Goal: Ask a question: Seek information or help from site administrators or community

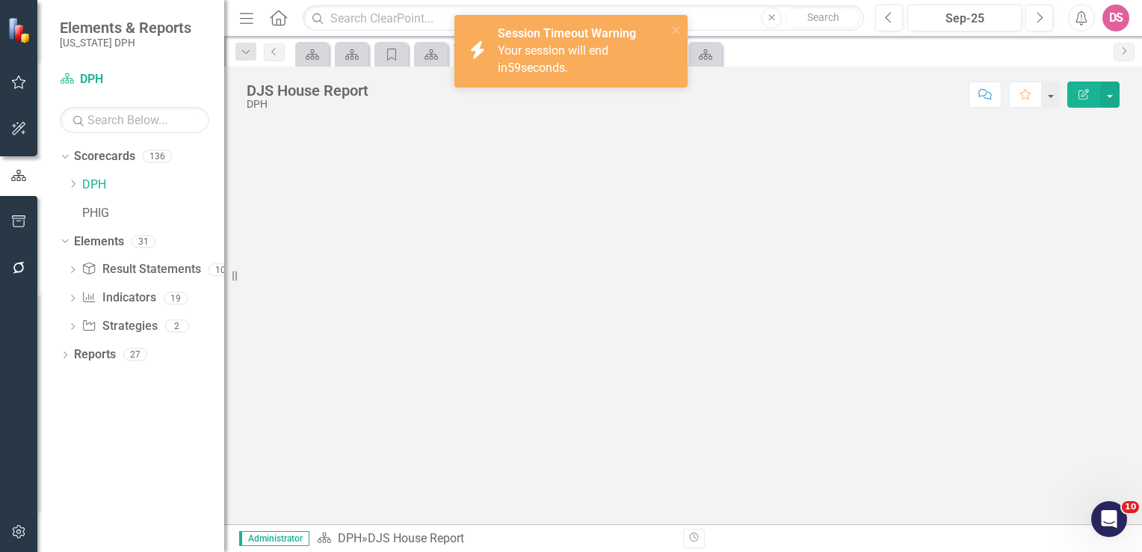
scroll to position [1, 0]
click at [1114, 507] on div "Open Intercom Messenger" at bounding box center [1106, 516] width 49 height 49
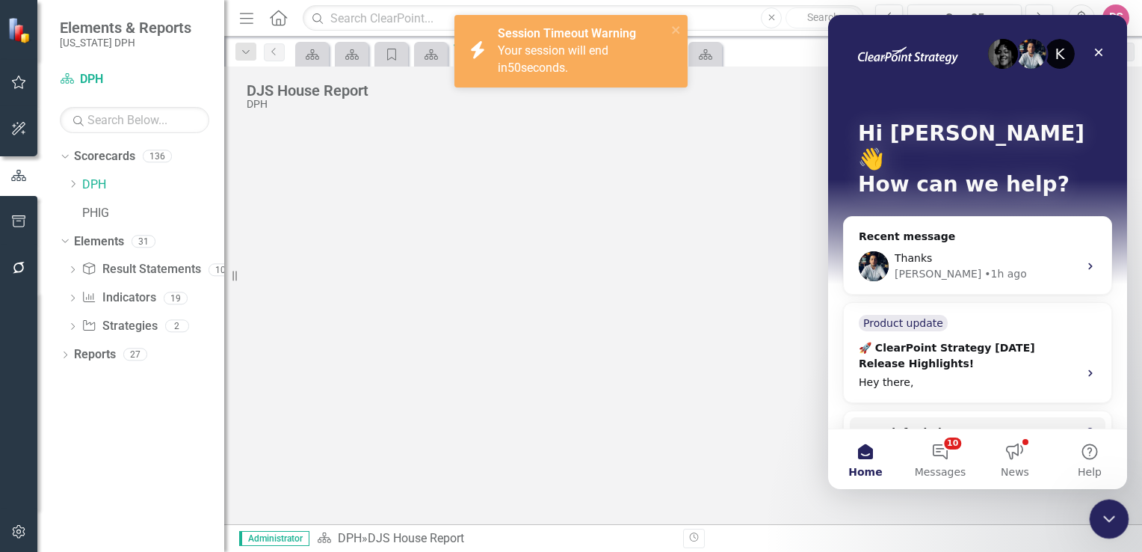
click at [1099, 512] on icon "Close Intercom Messenger" at bounding box center [1107, 516] width 18 height 18
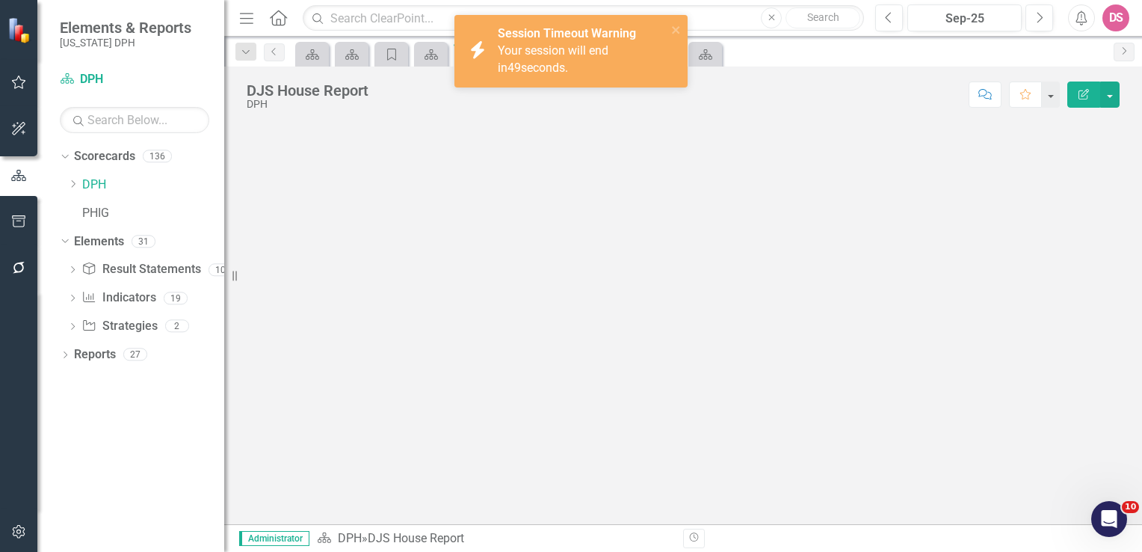
click at [530, 301] on div at bounding box center [683, 323] width 918 height 401
click at [85, 181] on link "DPH" at bounding box center [153, 184] width 142 height 17
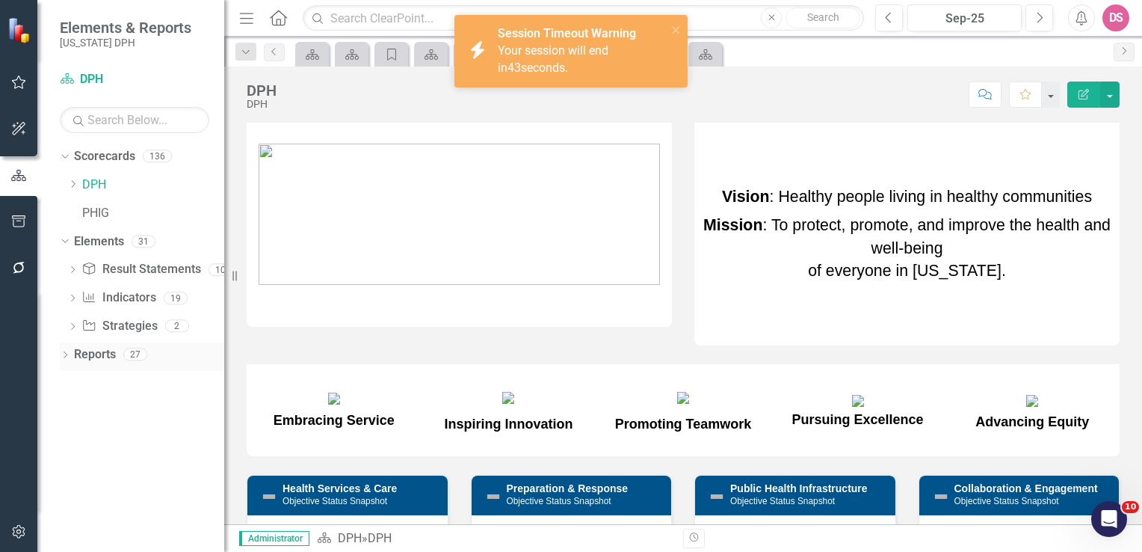
click at [96, 354] on link "Reports" at bounding box center [95, 354] width 42 height 17
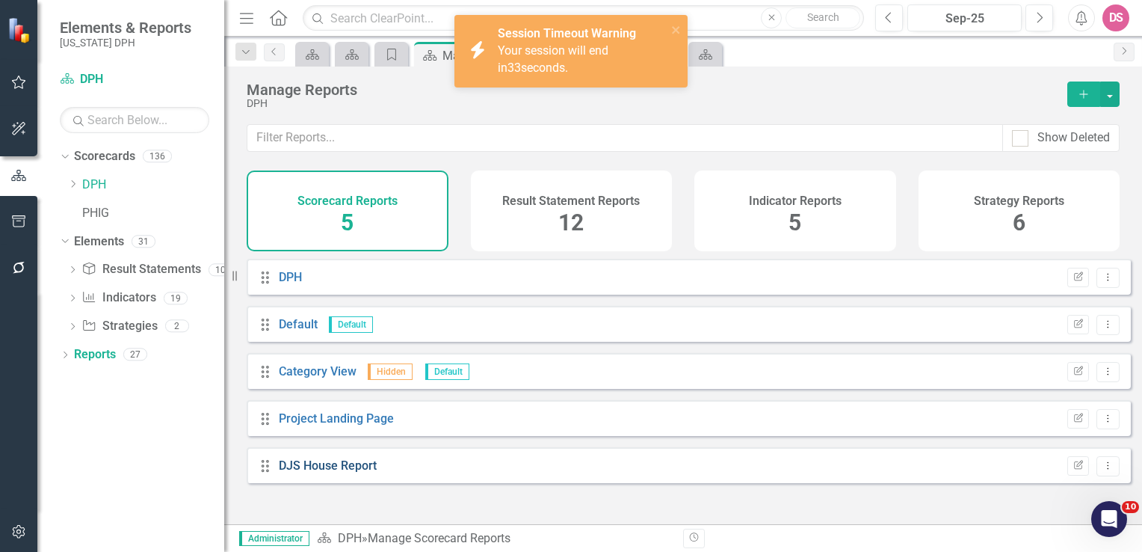
click at [316, 472] on link "DJS House Report" at bounding box center [328, 465] width 98 height 14
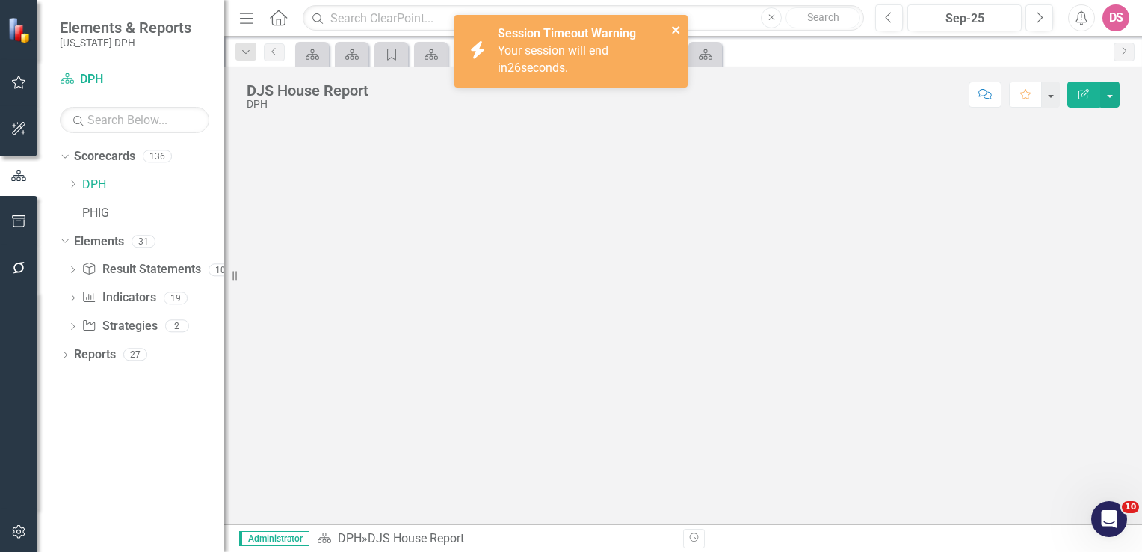
click at [678, 31] on icon "close" at bounding box center [676, 30] width 10 height 12
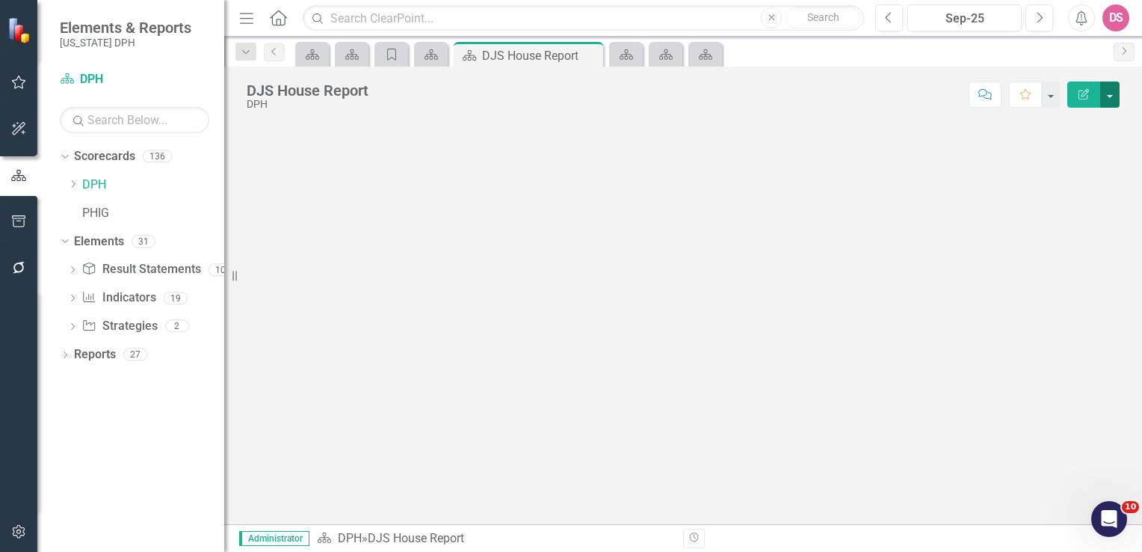
click at [1110, 97] on button "button" at bounding box center [1109, 94] width 19 height 26
click at [1081, 96] on icon "Edit Report" at bounding box center [1083, 94] width 13 height 10
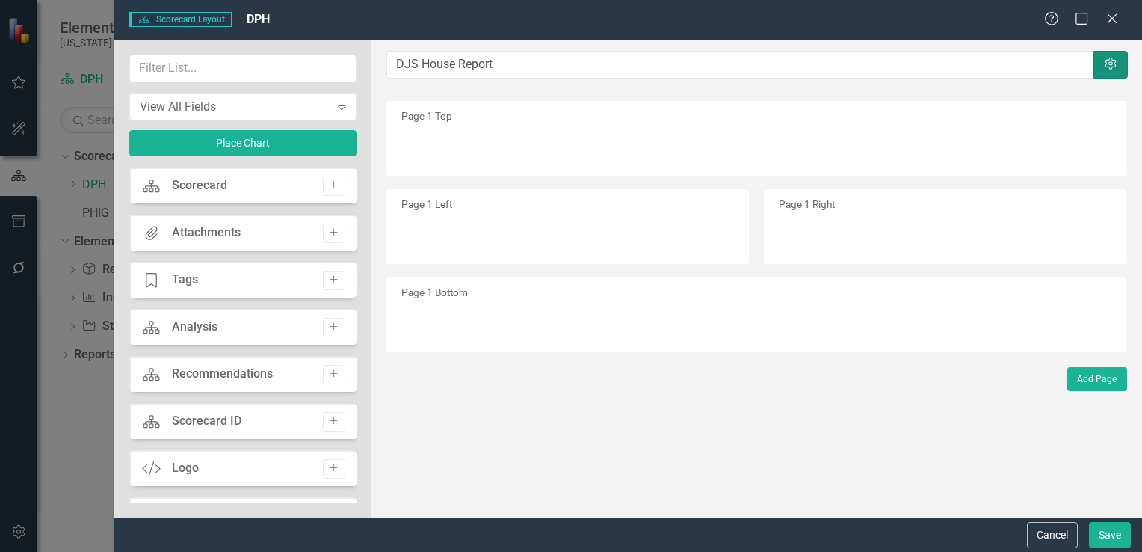
click at [1105, 69] on icon "Settings" at bounding box center [1110, 64] width 15 height 12
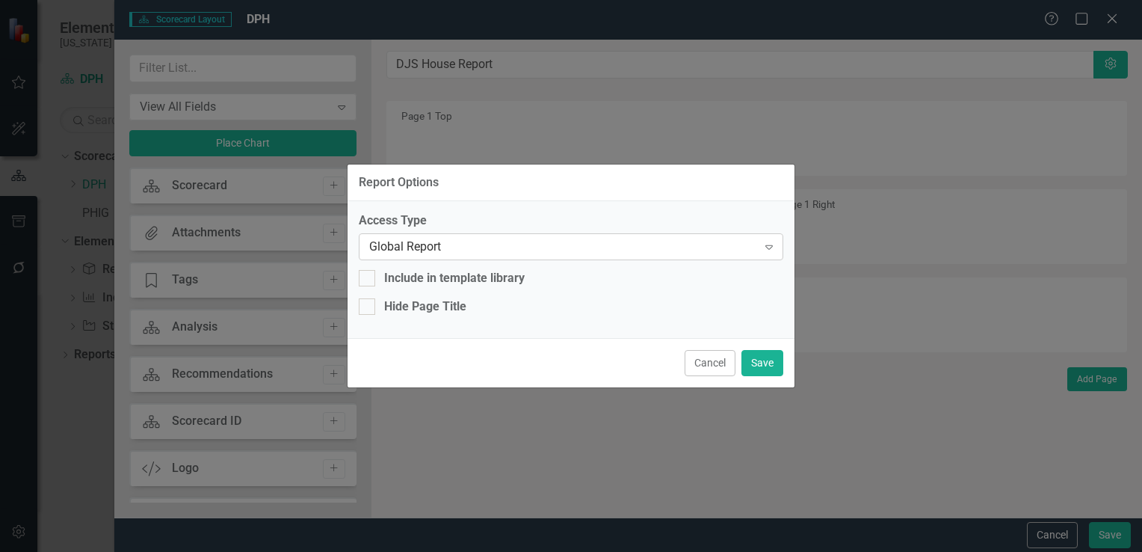
click at [768, 246] on icon at bounding box center [768, 247] width 7 height 4
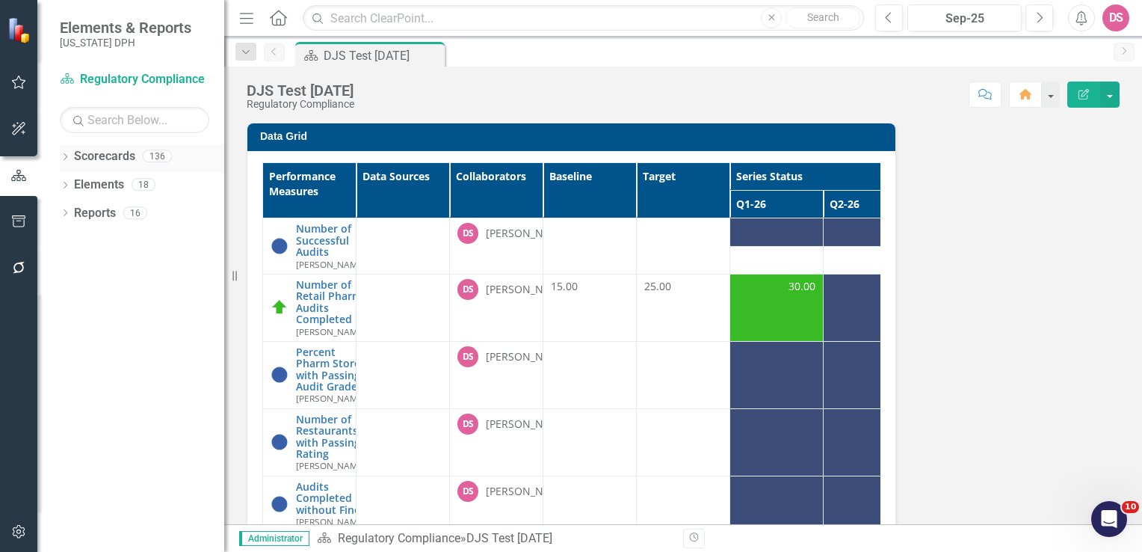
click at [65, 156] on icon "Dropdown" at bounding box center [65, 158] width 10 height 8
click at [93, 185] on link "DPH" at bounding box center [153, 184] width 142 height 17
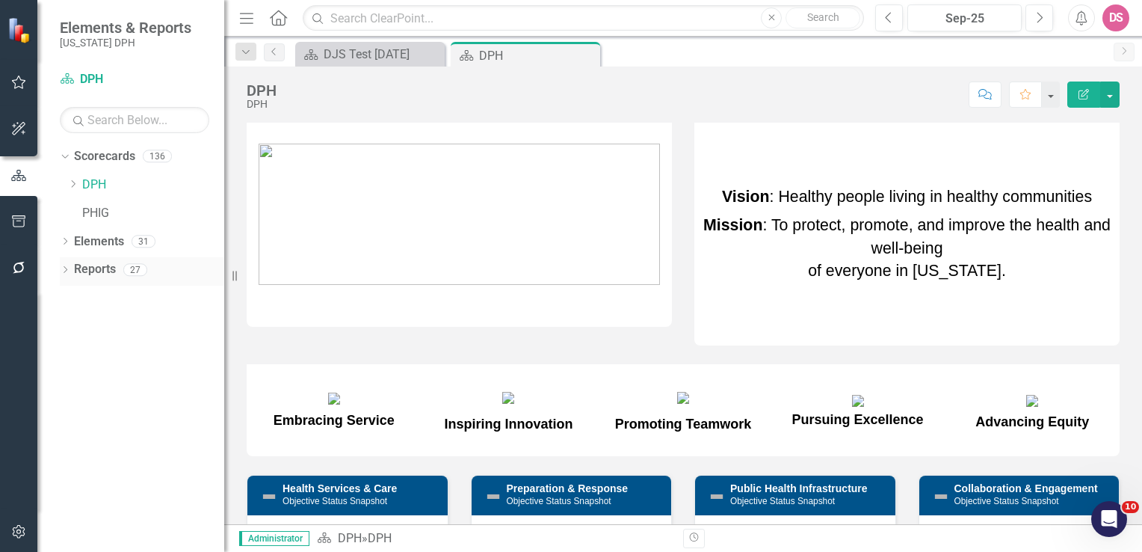
click at [93, 268] on link "Reports" at bounding box center [95, 269] width 42 height 17
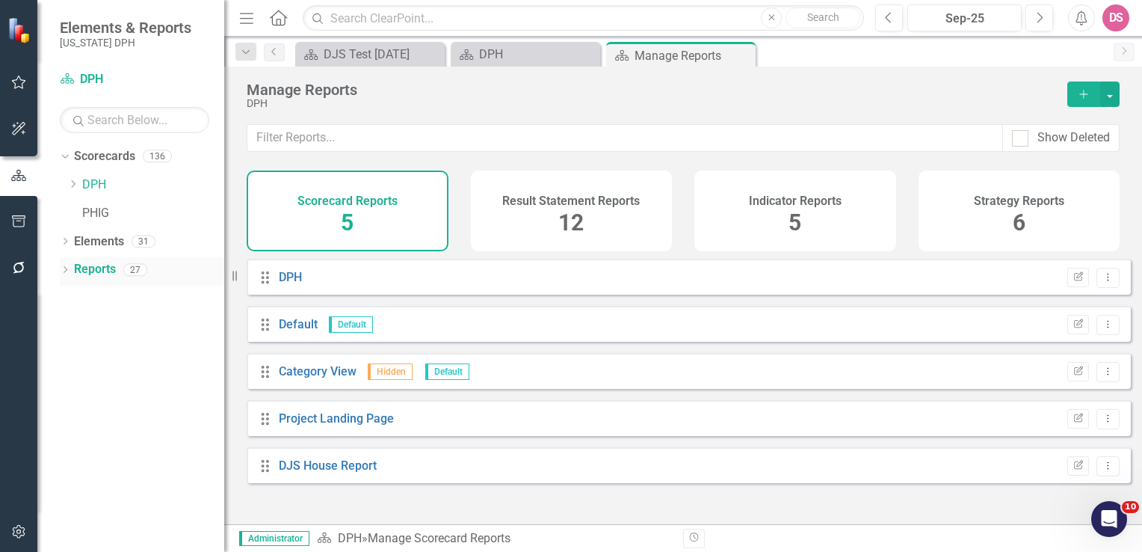
click at [64, 269] on icon "Dropdown" at bounding box center [65, 271] width 10 height 8
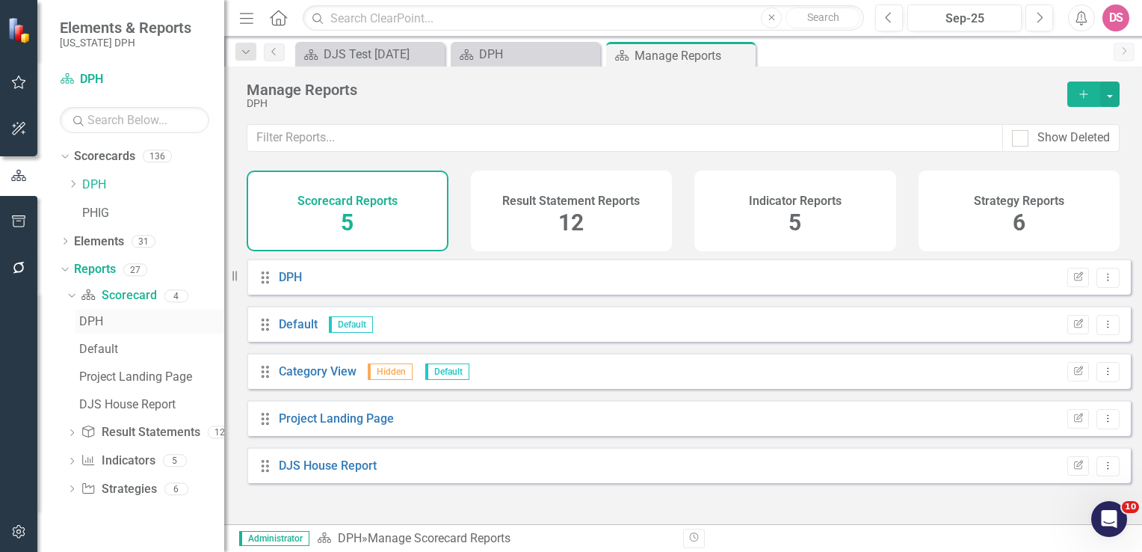
click at [91, 326] on div "DPH" at bounding box center [151, 321] width 145 height 13
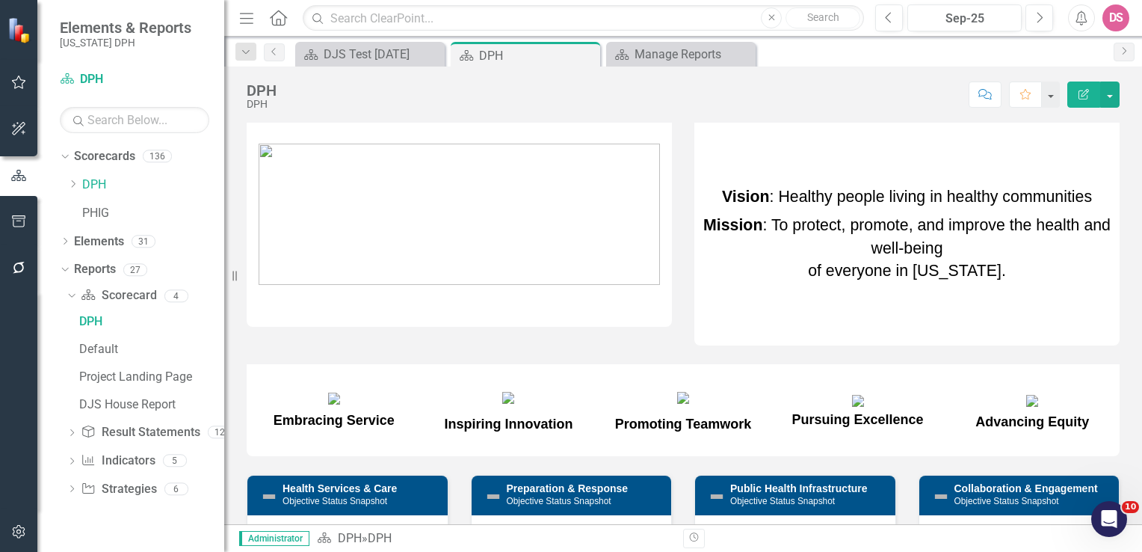
click at [1088, 89] on icon "button" at bounding box center [1084, 94] width 10 height 10
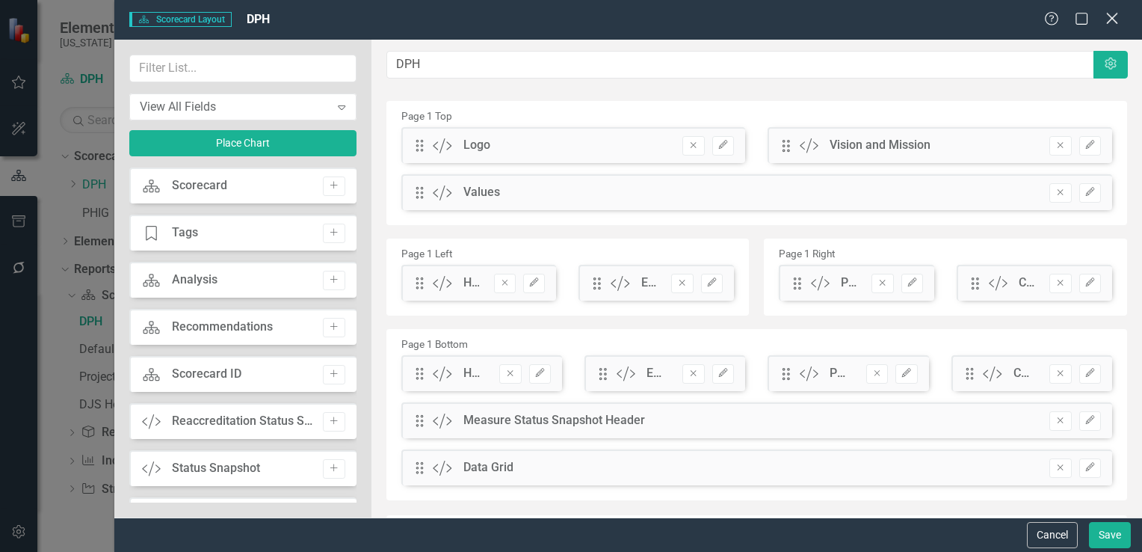
click at [1111, 13] on icon "Close" at bounding box center [1111, 18] width 19 height 14
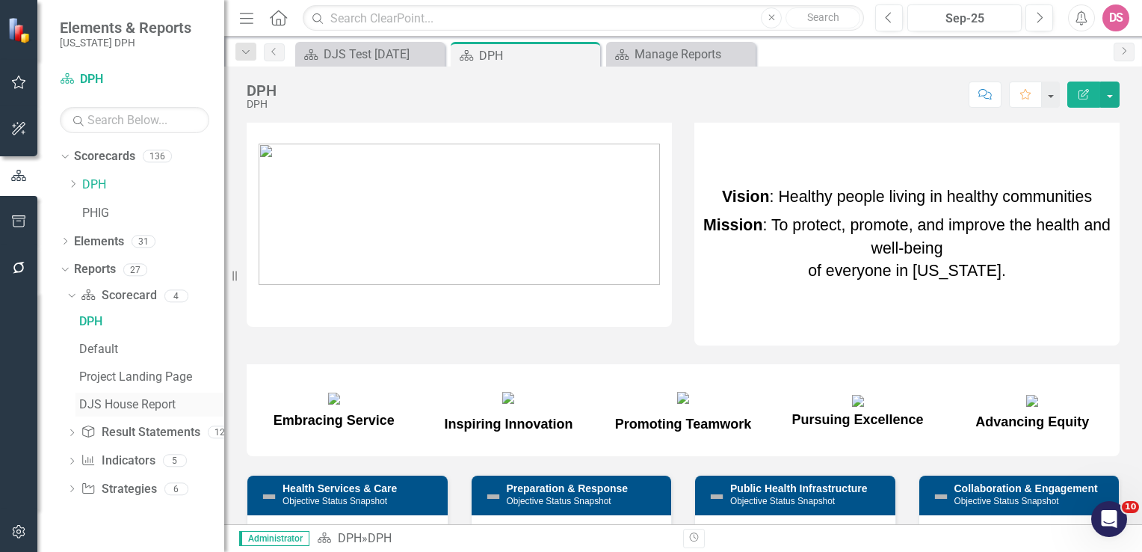
click at [152, 408] on div "DJS House Report" at bounding box center [151, 404] width 145 height 13
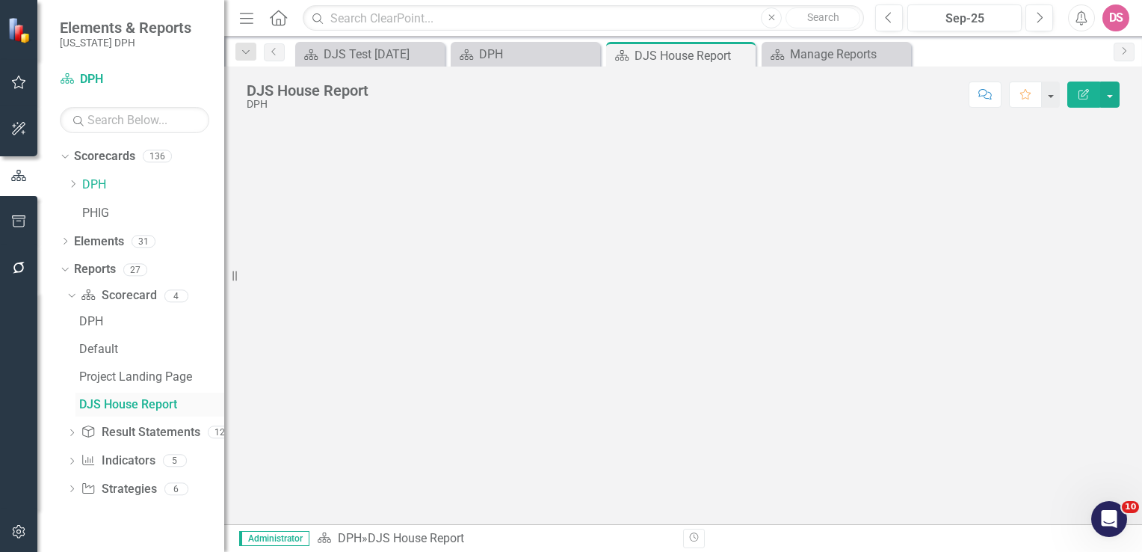
click at [135, 399] on div "DJS House Report" at bounding box center [151, 404] width 145 height 13
click at [132, 401] on div "DJS House Report" at bounding box center [151, 404] width 145 height 13
click at [813, 58] on div "Manage Reports" at bounding box center [839, 54] width 99 height 19
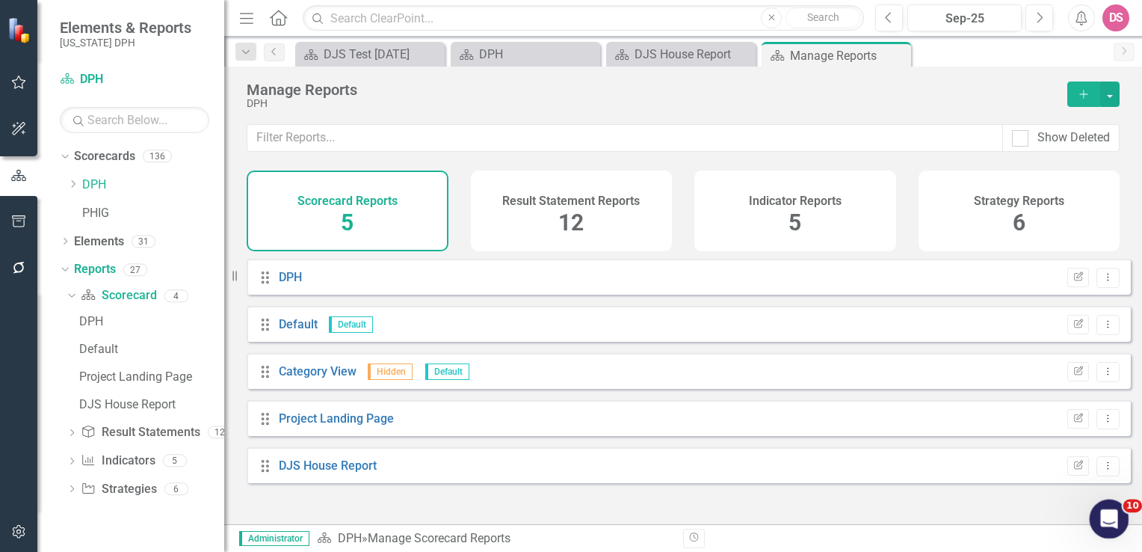
click at [1105, 514] on icon "Open Intercom Messenger" at bounding box center [1107, 517] width 25 height 25
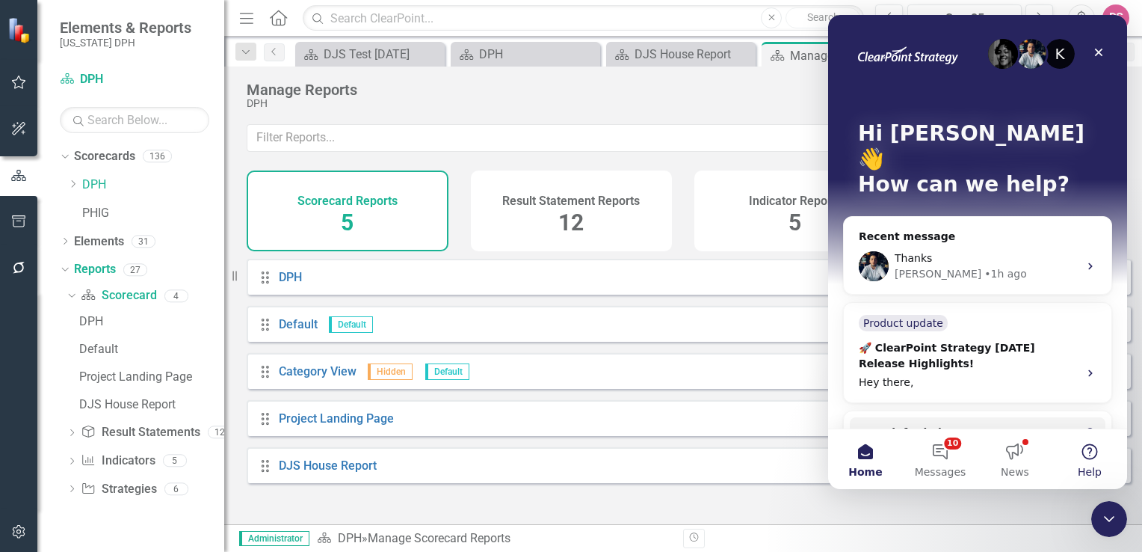
click at [1088, 456] on button "Help" at bounding box center [1089, 459] width 75 height 60
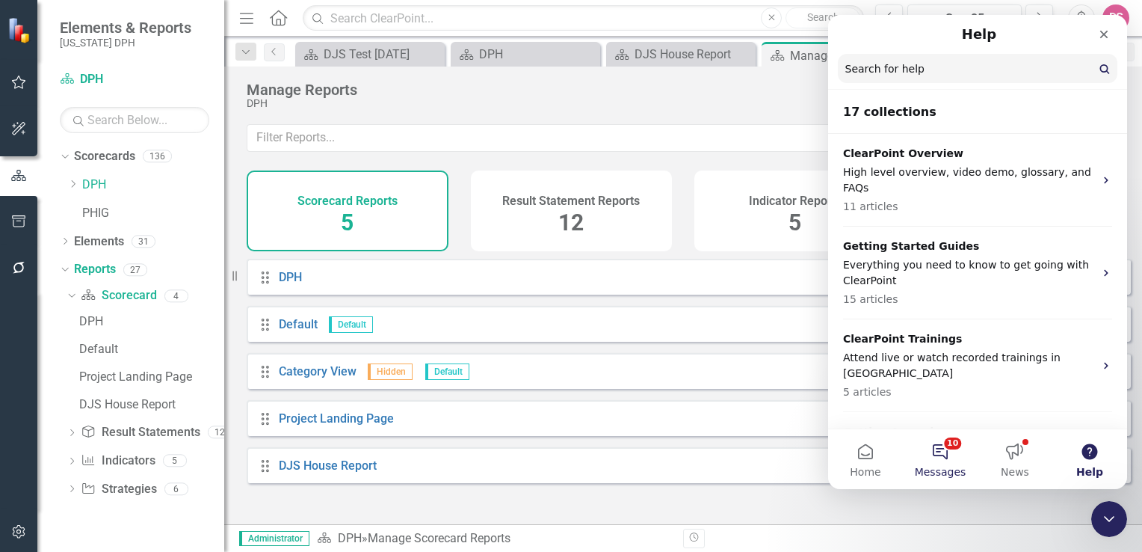
click at [942, 450] on button "10 Messages" at bounding box center [940, 459] width 75 height 60
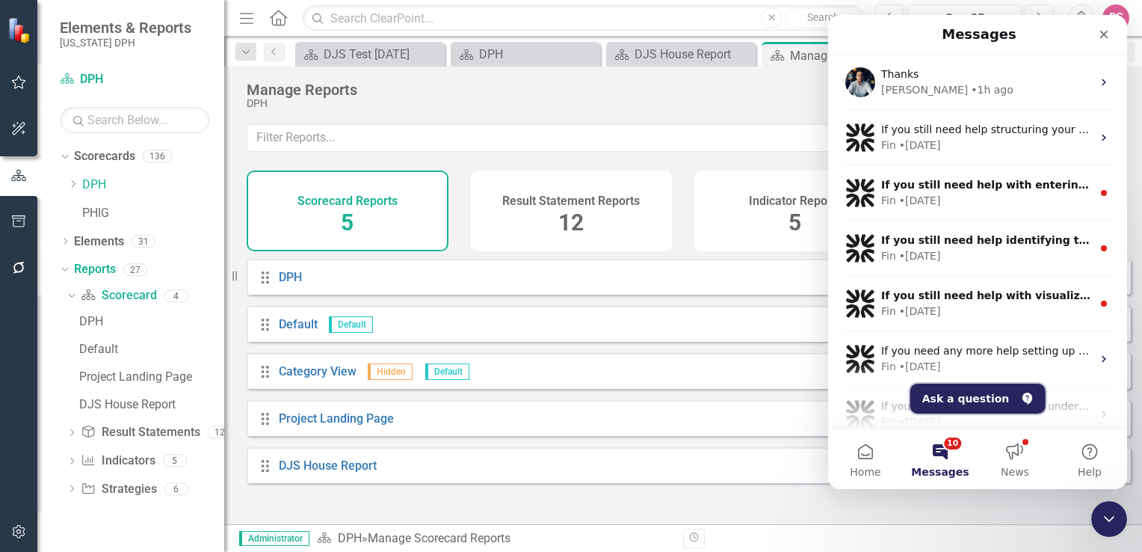
click at [941, 399] on button "Ask a question" at bounding box center [977, 398] width 135 height 30
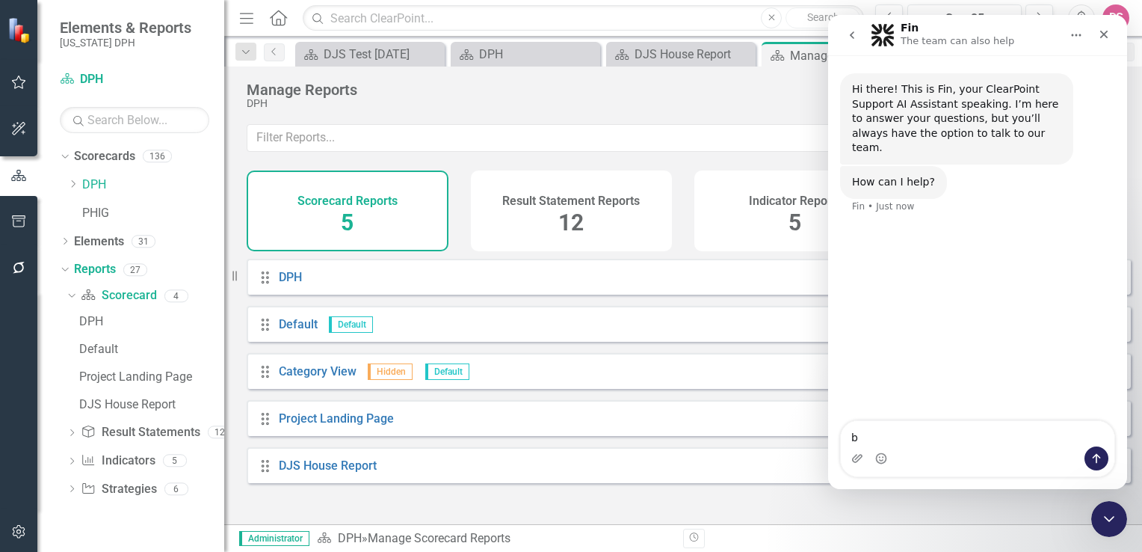
drag, startPoint x: 916, startPoint y: 432, endPoint x: 895, endPoint y: 445, distance: 24.5
click at [895, 445] on textarea "b" at bounding box center [978, 433] width 274 height 25
type textarea "b"
click at [1108, 34] on icon "Close" at bounding box center [1104, 34] width 12 height 12
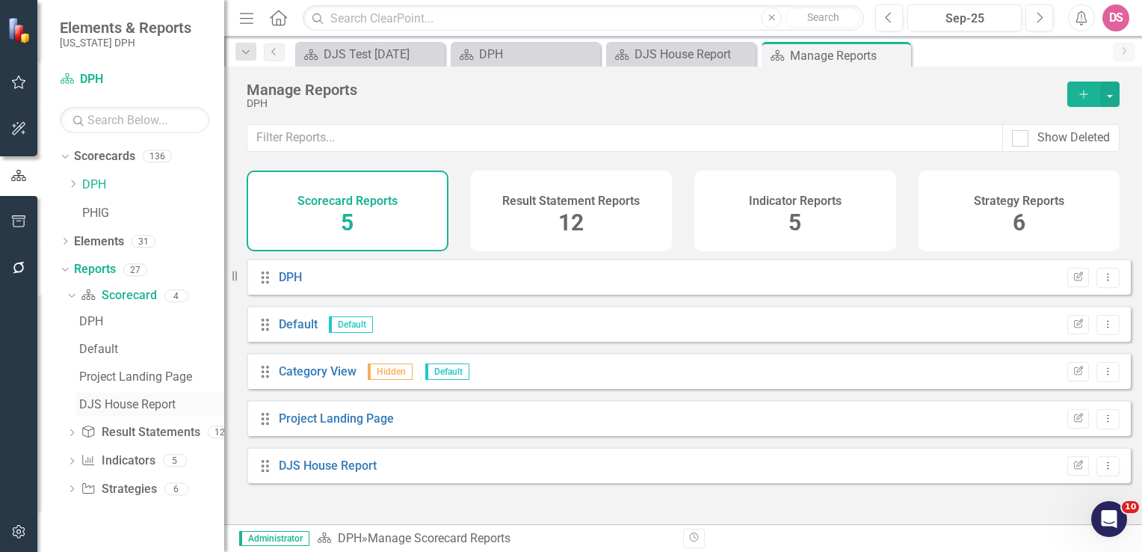
click at [143, 409] on div "DJS House Report" at bounding box center [151, 404] width 145 height 13
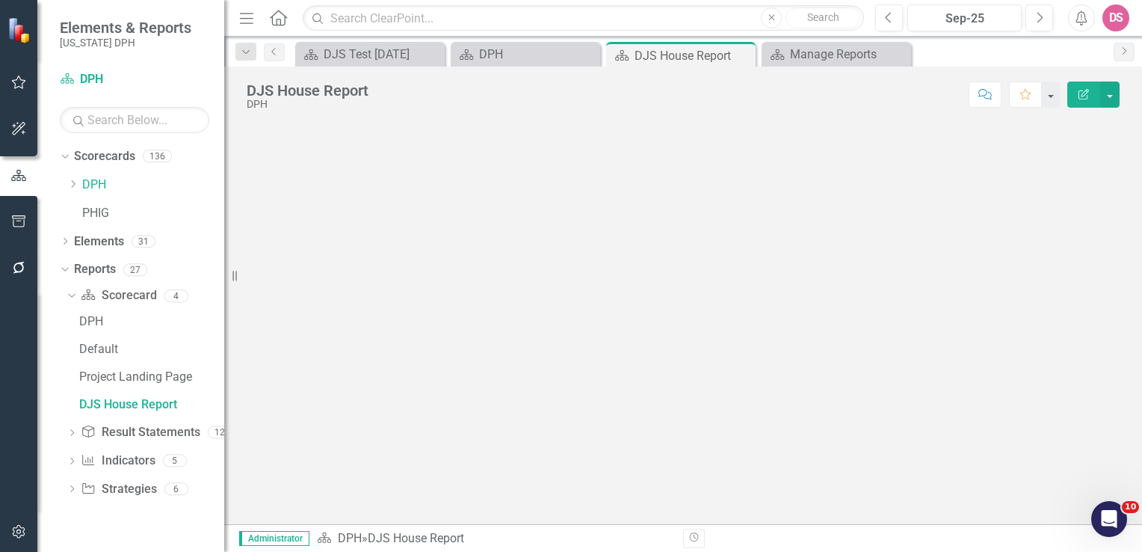
click at [1079, 89] on icon "Edit Report" at bounding box center [1083, 94] width 13 height 10
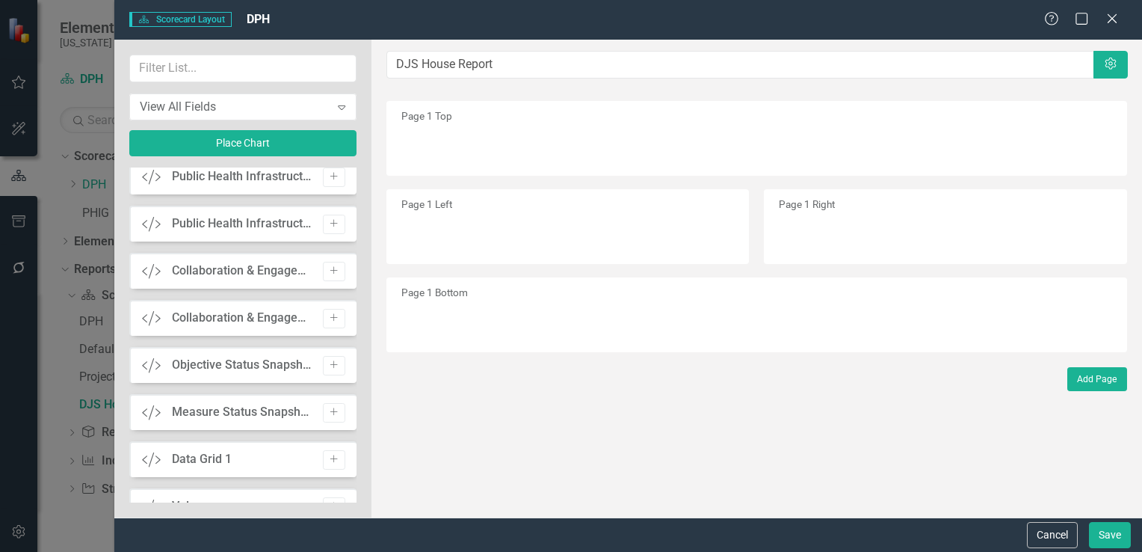
scroll to position [1170, 0]
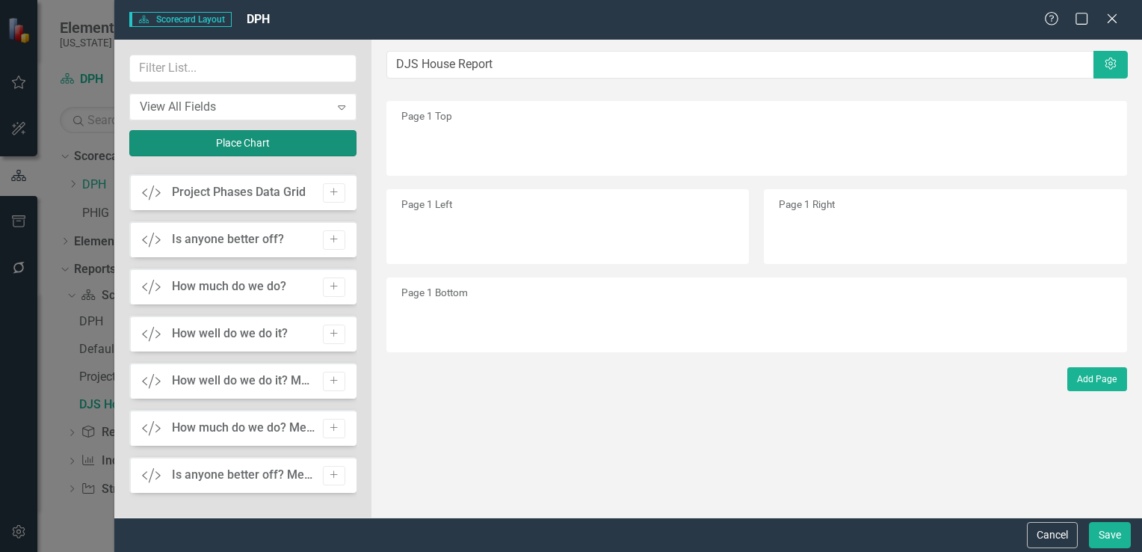
click at [240, 143] on button "Place Chart" at bounding box center [242, 143] width 227 height 26
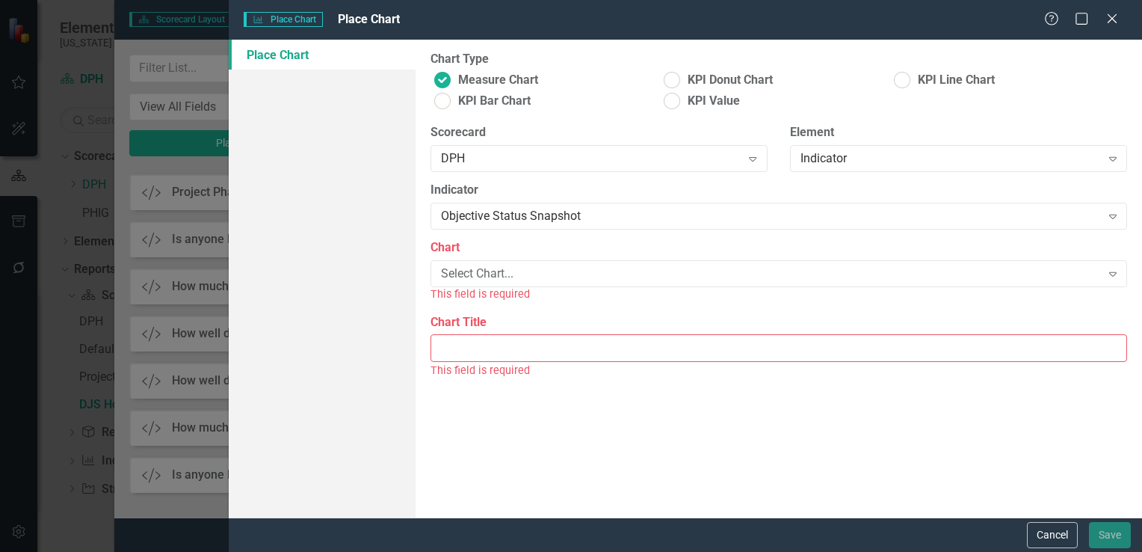
drag, startPoint x: 1114, startPoint y: 155, endPoint x: 1023, endPoint y: 110, distance: 101.6
click at [1023, 110] on div "Measure Chart KPI Donut Chart KPI Line Chart KPI Bar Chart KPI Value" at bounding box center [779, 93] width 697 height 42
click at [1111, 159] on icon at bounding box center [1112, 159] width 7 height 4
click at [1076, 99] on div "Measure Chart KPI Donut Chart KPI Line Chart KPI Bar Chart KPI Value" at bounding box center [779, 93] width 697 height 42
click at [1112, 215] on icon at bounding box center [1112, 217] width 7 height 4
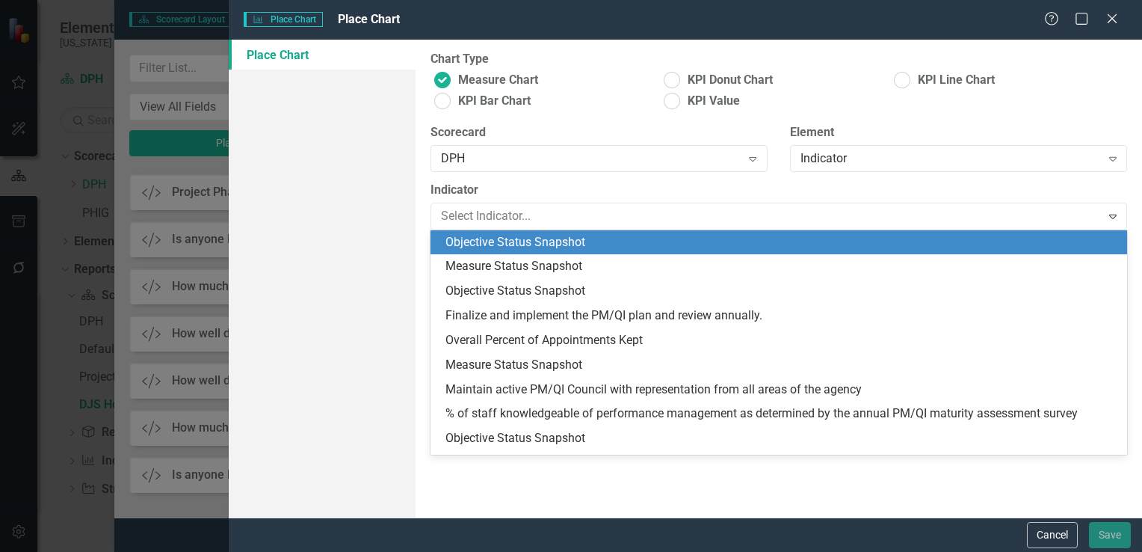
click at [1082, 94] on div "Measure Chart KPI Donut Chart KPI Line Chart KPI Bar Chart KPI Value" at bounding box center [779, 93] width 697 height 42
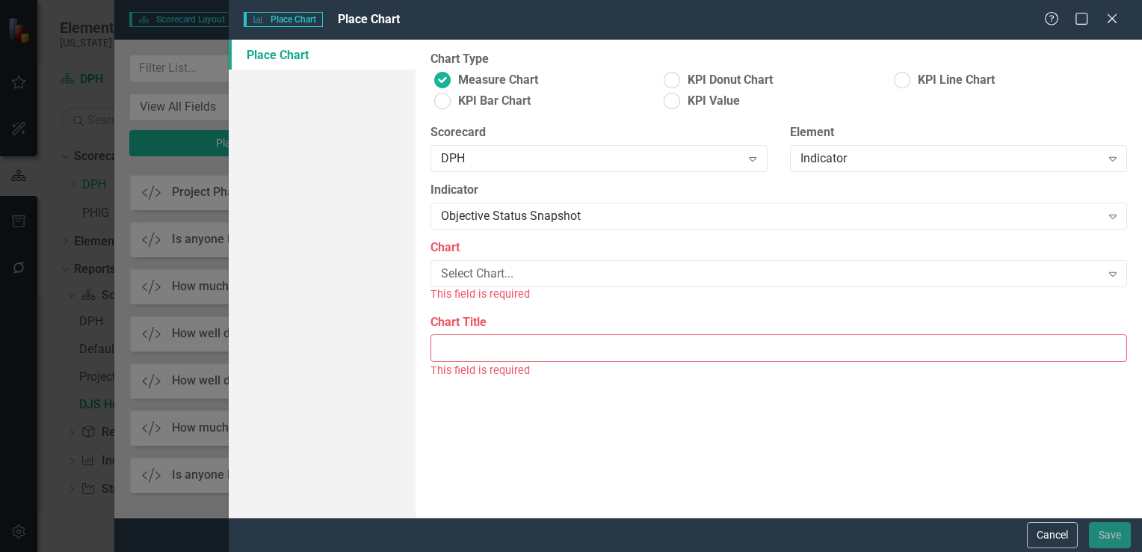
click at [578, 351] on input "Chart Title" at bounding box center [779, 348] width 697 height 28
click at [1055, 536] on button "Cancel" at bounding box center [1052, 535] width 51 height 26
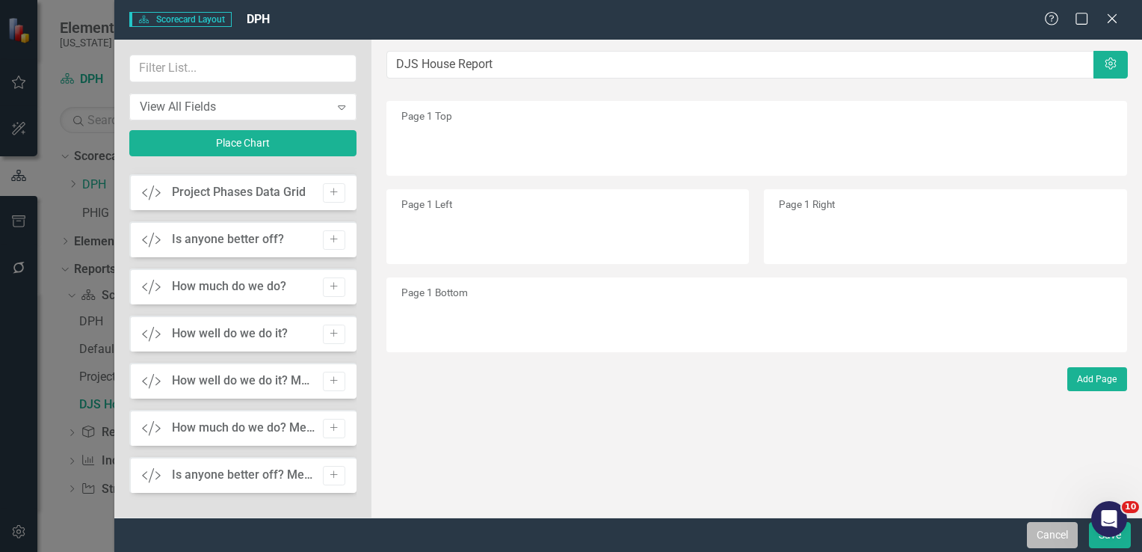
click at [1052, 540] on button "Cancel" at bounding box center [1052, 535] width 51 height 26
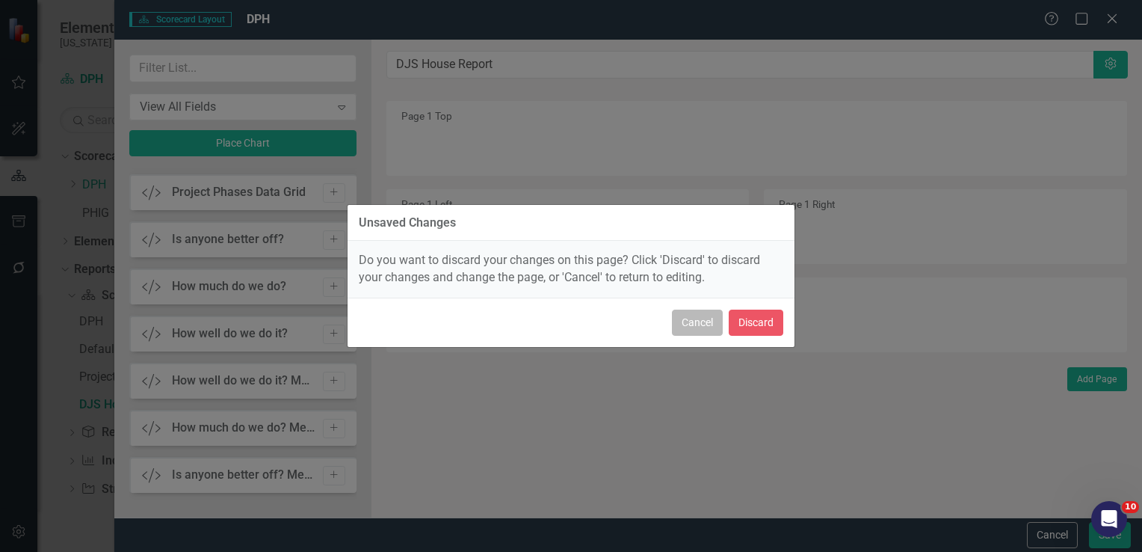
click at [691, 324] on button "Cancel" at bounding box center [697, 322] width 51 height 26
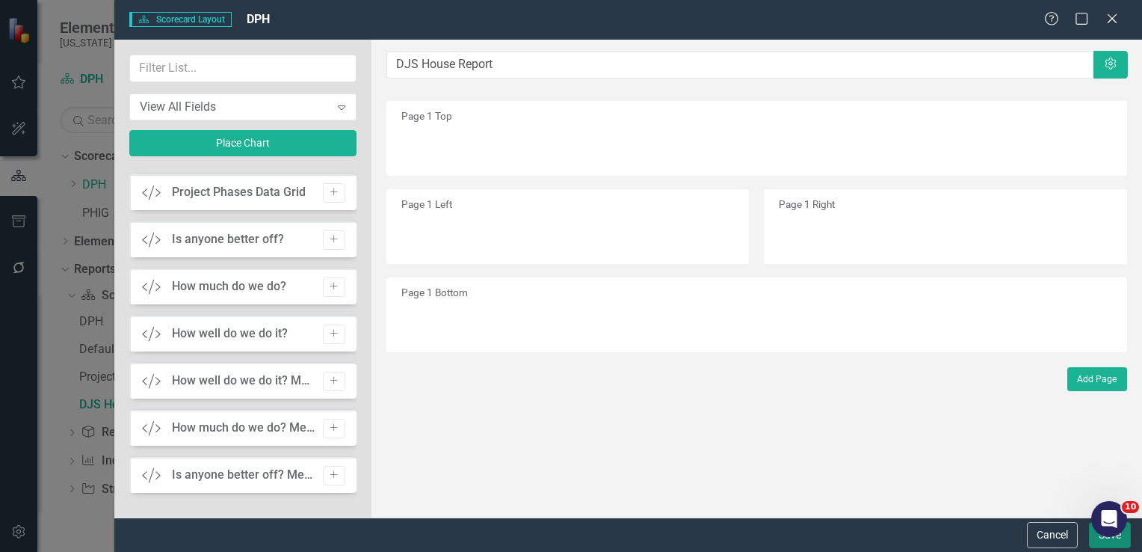
click at [1107, 542] on button "Save" at bounding box center [1110, 535] width 42 height 26
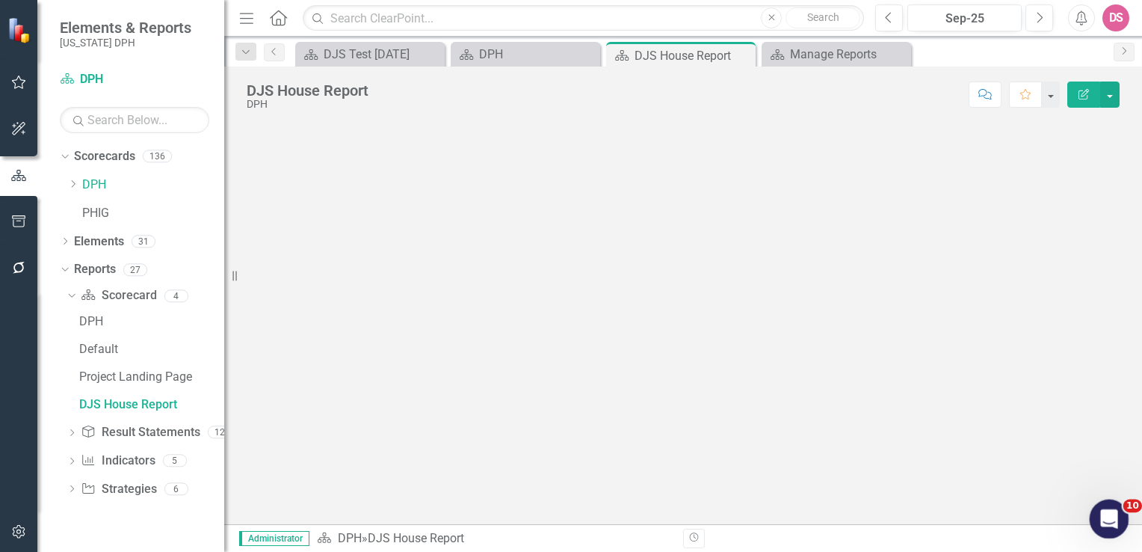
click at [1120, 519] on div "Open Intercom Messenger" at bounding box center [1106, 516] width 49 height 49
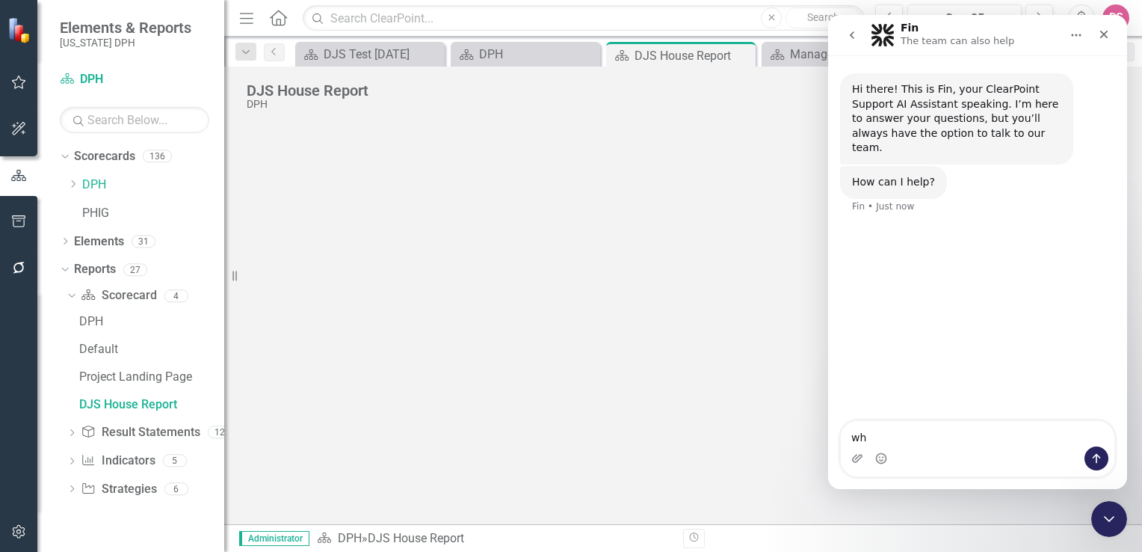
type textarea "w"
type textarea "I just had a chat session with someone. Can you tell me his name"
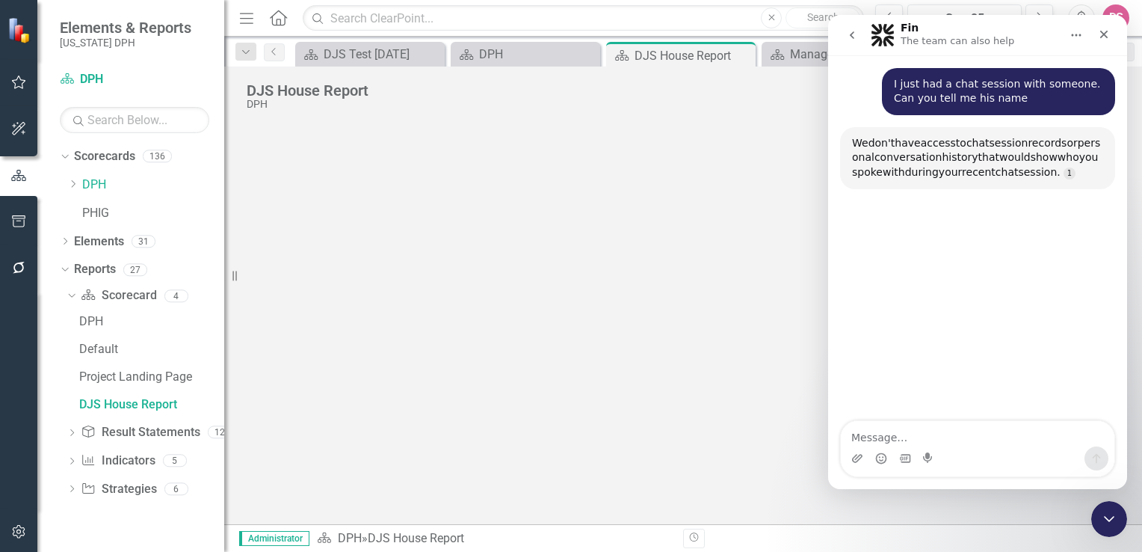
scroll to position [144, 0]
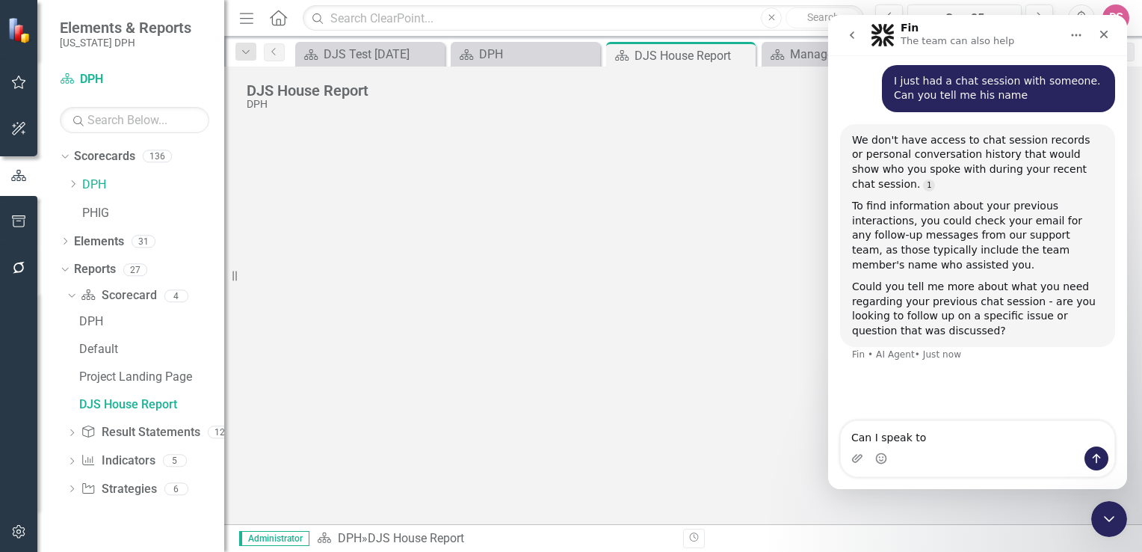
type textarea "Can I speak to"
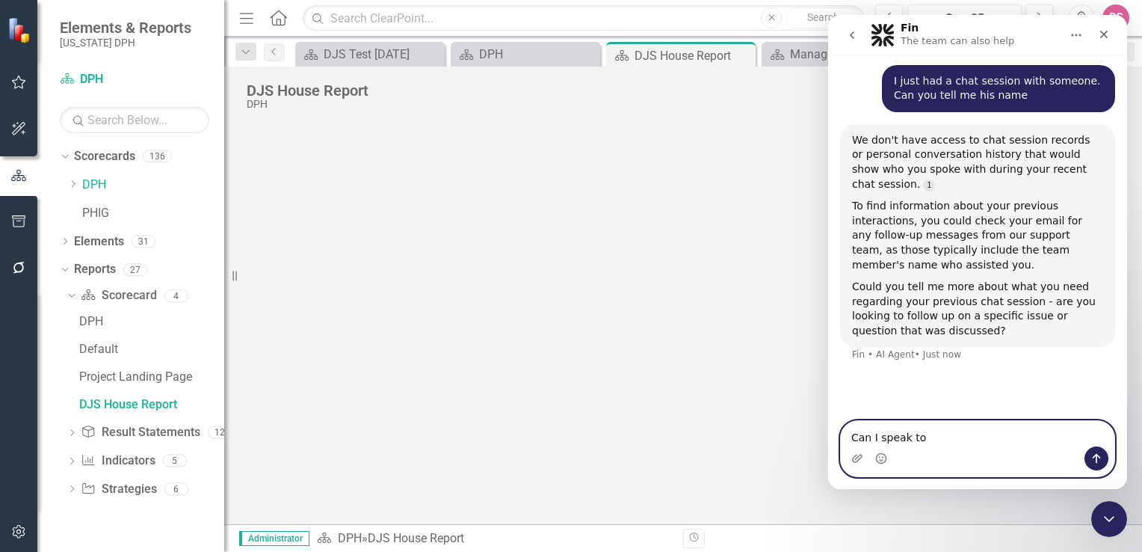
click at [917, 441] on textarea "Can I speak to" at bounding box center [978, 433] width 274 height 25
type textarea "Can I speak to someone"
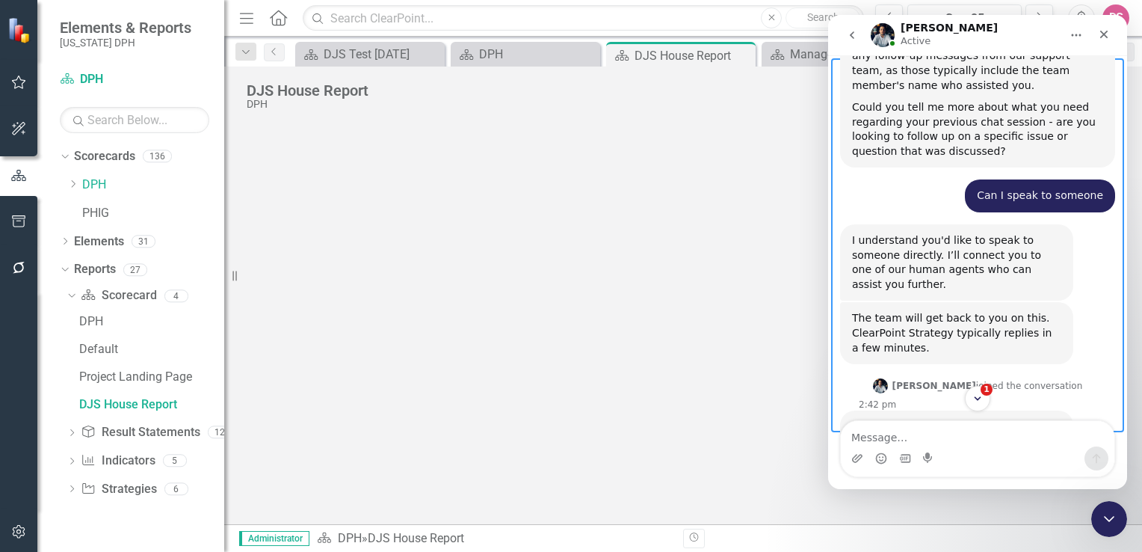
scroll to position [407, 0]
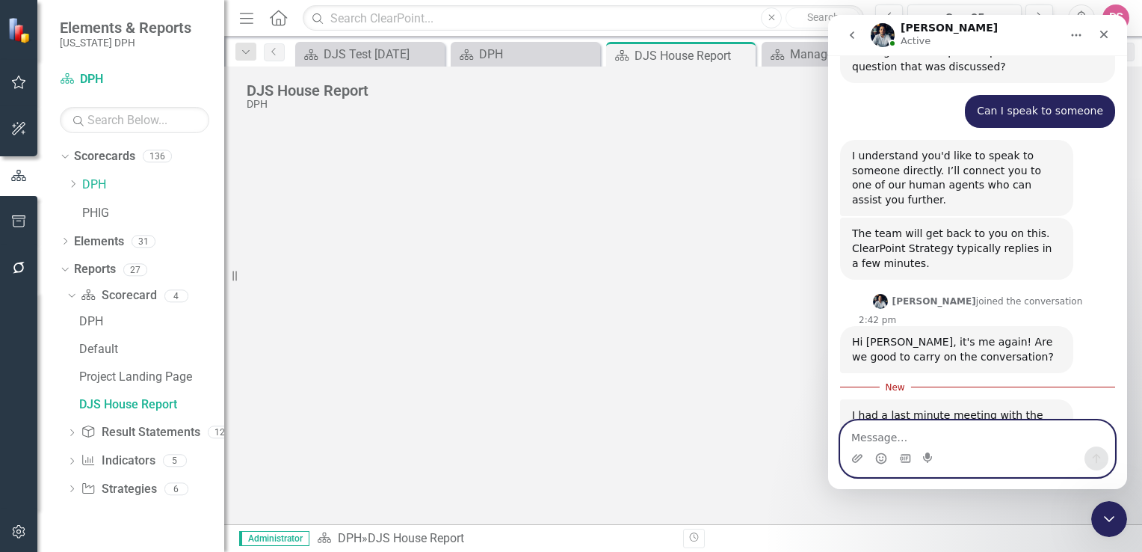
click at [923, 431] on textarea "Message…" at bounding box center [978, 433] width 274 height 25
click at [923, 431] on textarea "S" at bounding box center [978, 433] width 274 height 25
type textarea "Sure, I can chat now."
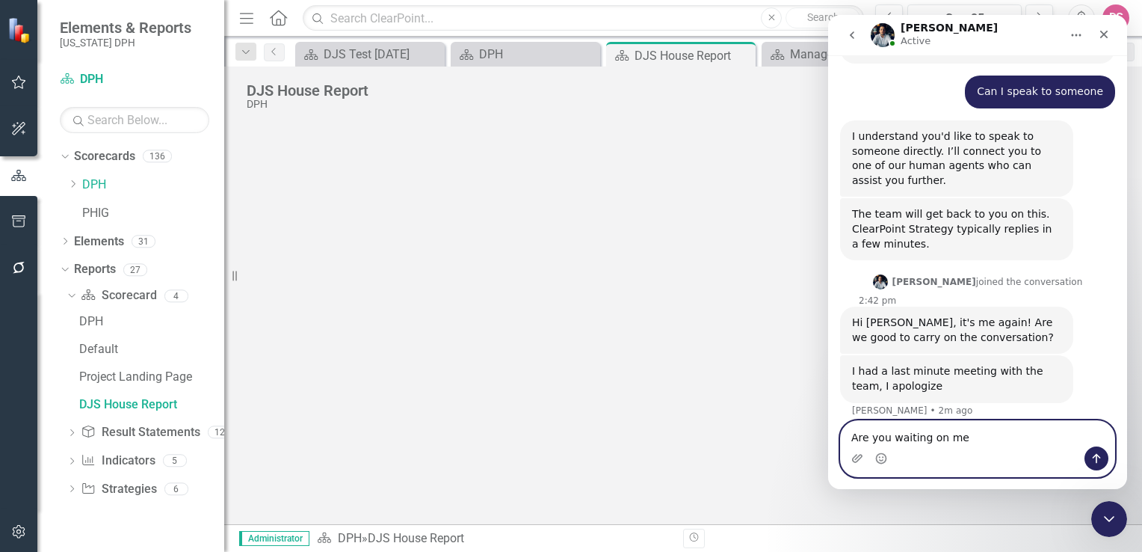
type textarea "Are you waiting on me?"
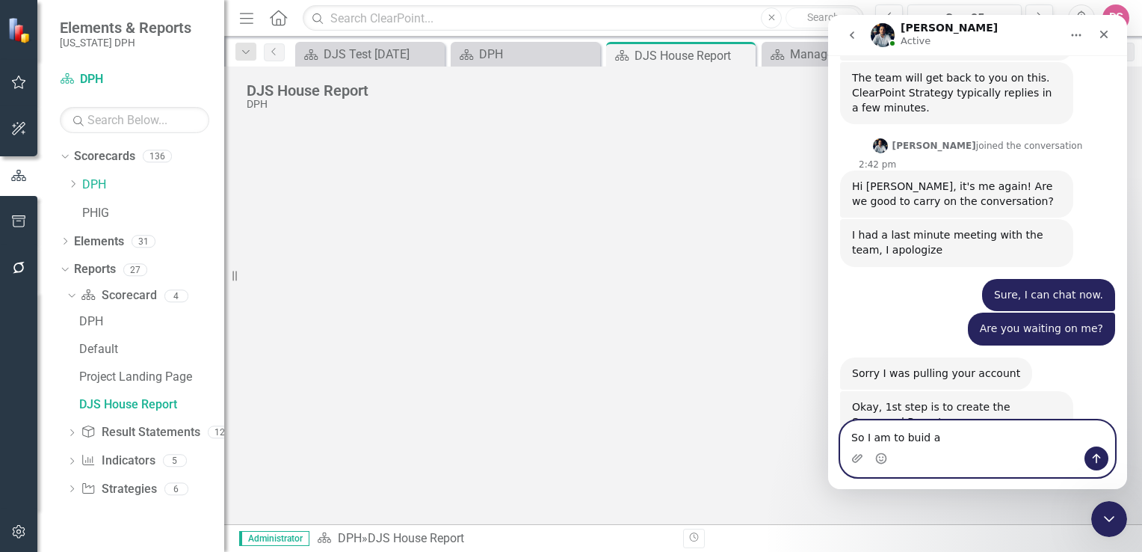
scroll to position [613, 0]
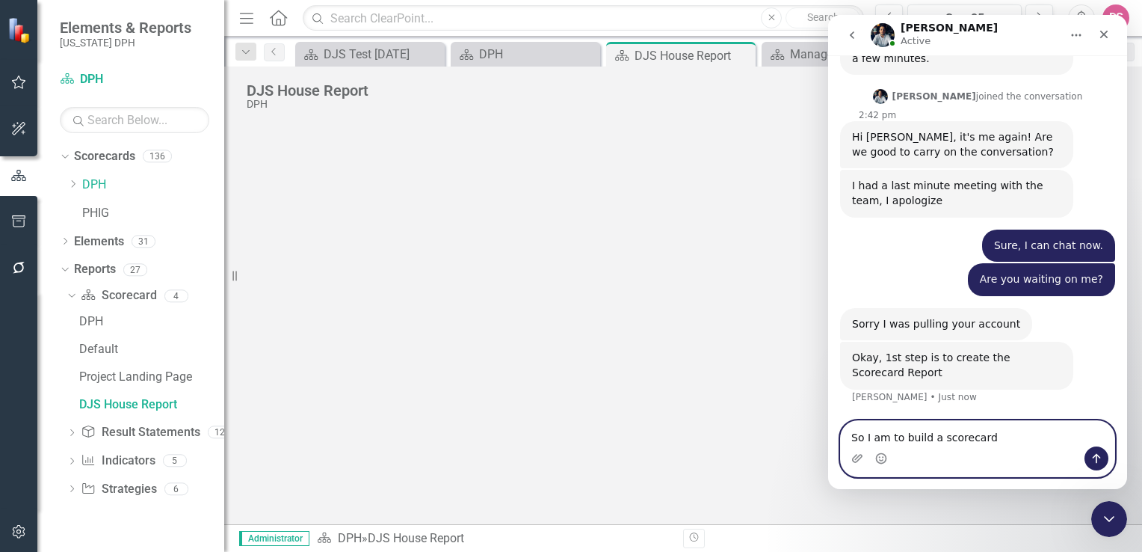
click at [984, 436] on textarea "So I am to build a scorecard" at bounding box center [978, 433] width 274 height 25
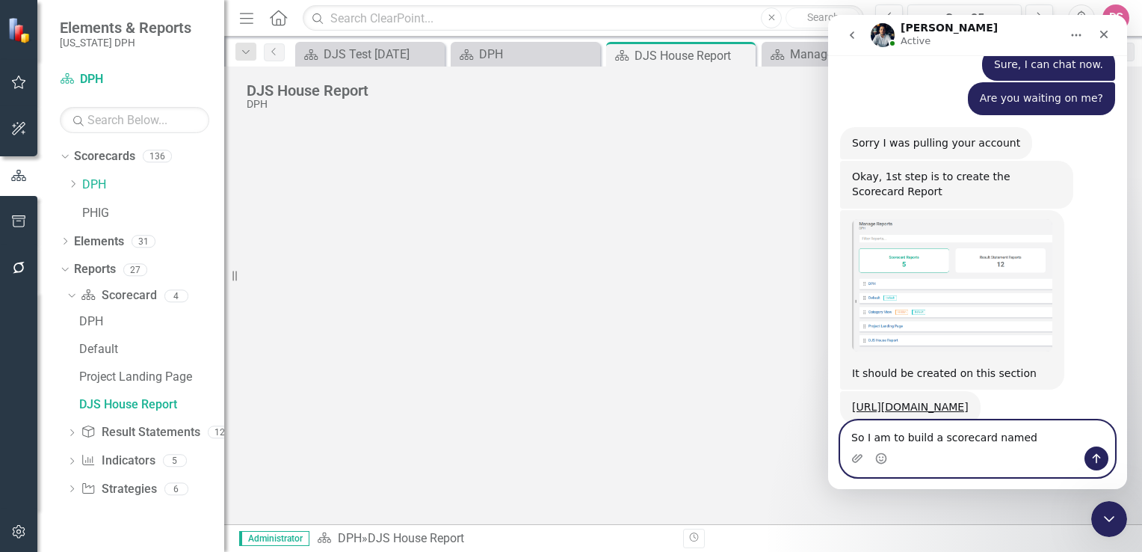
scroll to position [814, 0]
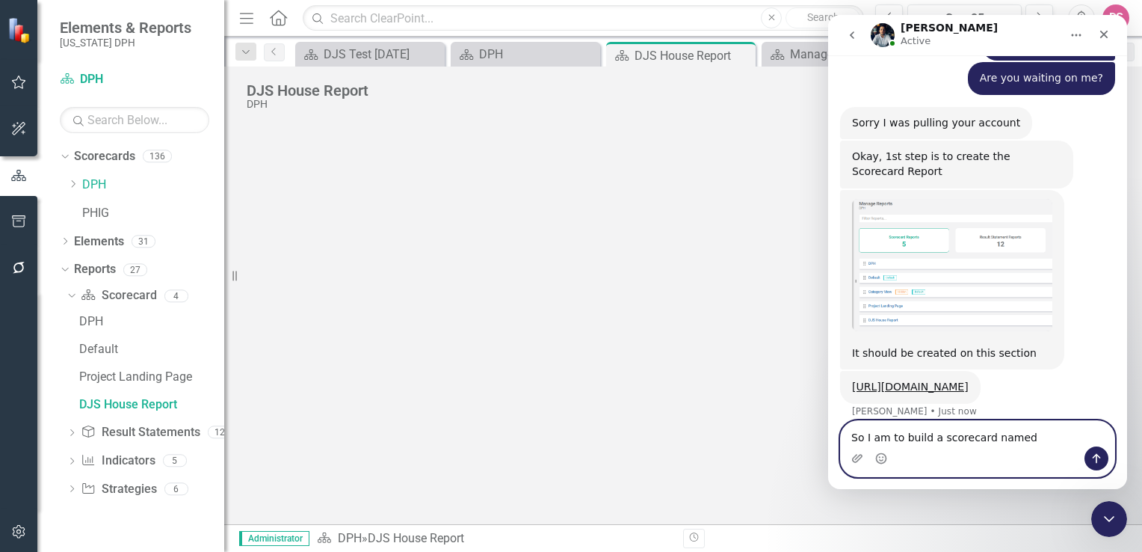
click at [864, 440] on textarea "So I am to build a scorecard named" at bounding box center [978, 433] width 274 height 25
click at [1025, 441] on textarea "So, I am to build a scorecard named" at bounding box center [978, 433] width 274 height 25
type textarea "So, I am to build a scorecard named AAR."
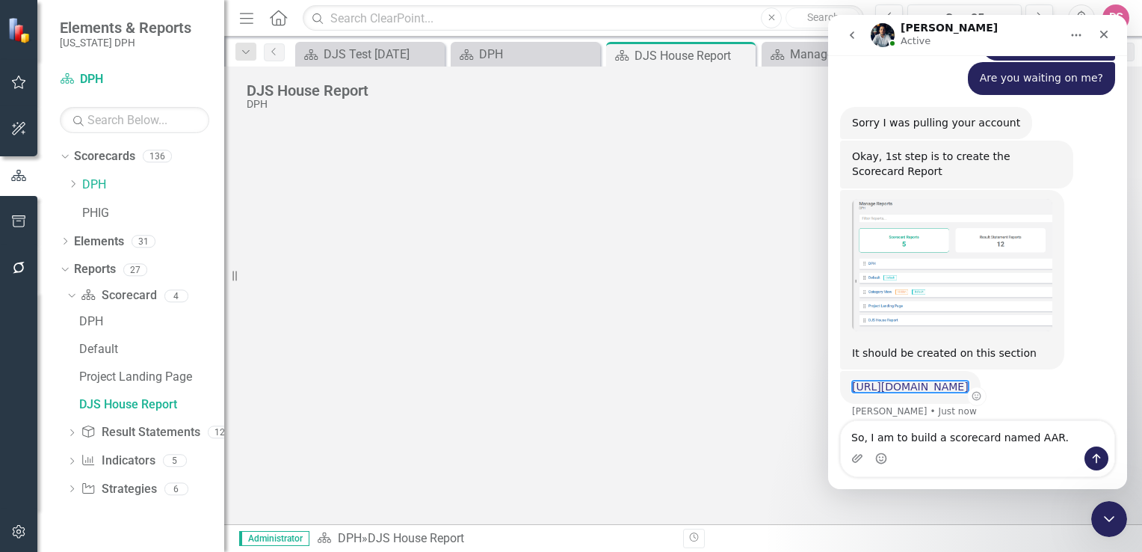
click at [882, 380] on link "[URL][DOMAIN_NAME]" at bounding box center [910, 386] width 117 height 12
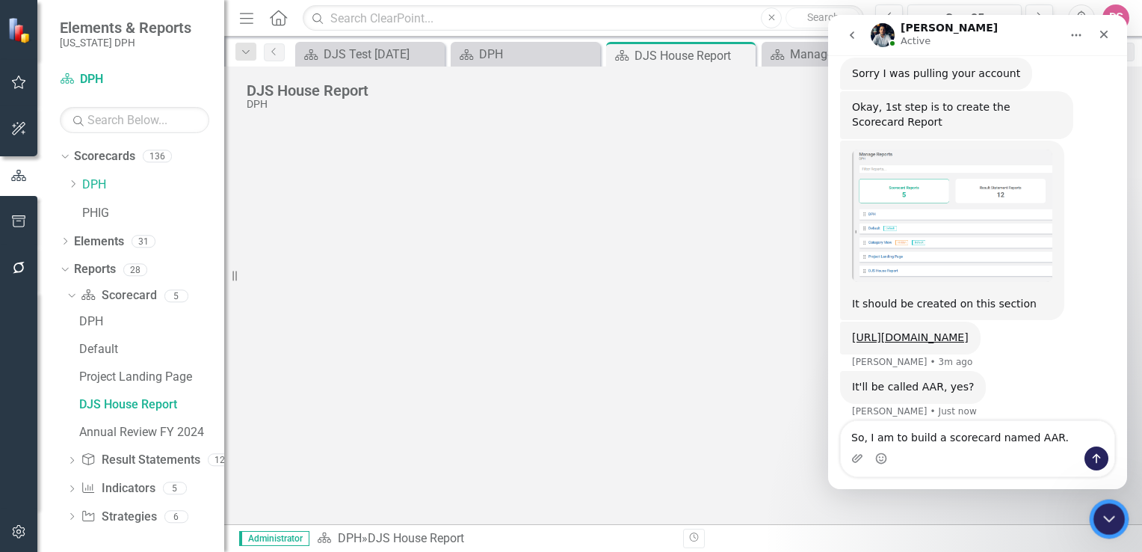
click at [1107, 519] on icon "Close Intercom Messenger" at bounding box center [1107, 516] width 18 height 18
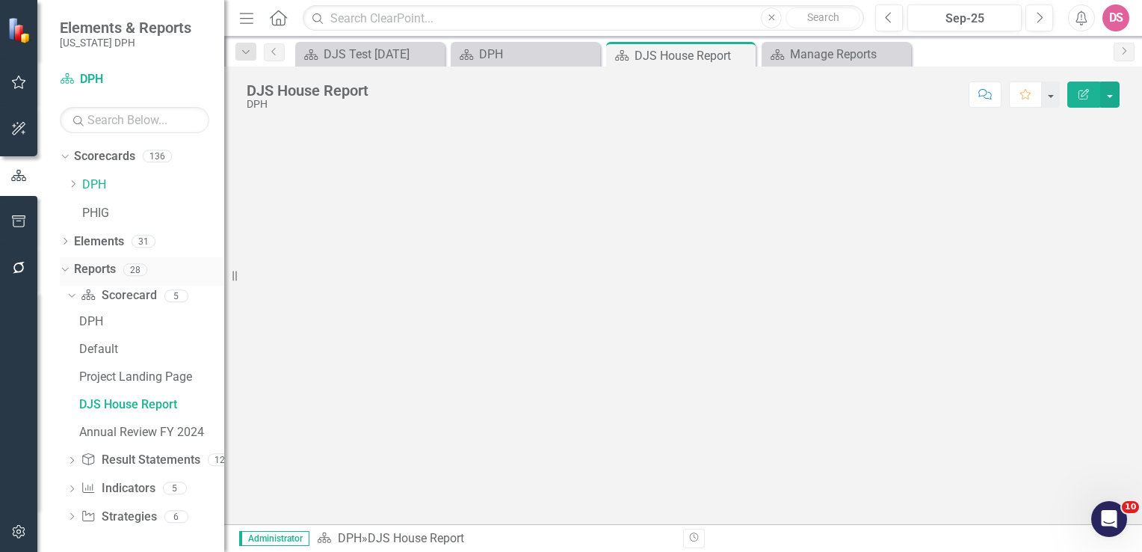
click at [90, 271] on link "Reports" at bounding box center [95, 269] width 42 height 17
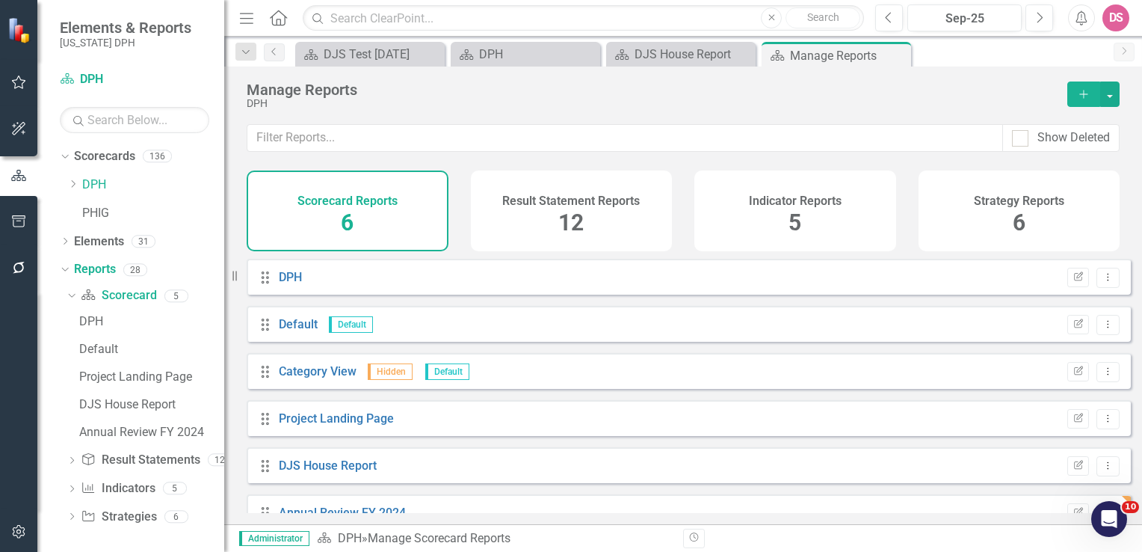
click at [330, 203] on h4 "Scorecard Reports" at bounding box center [347, 200] width 100 height 13
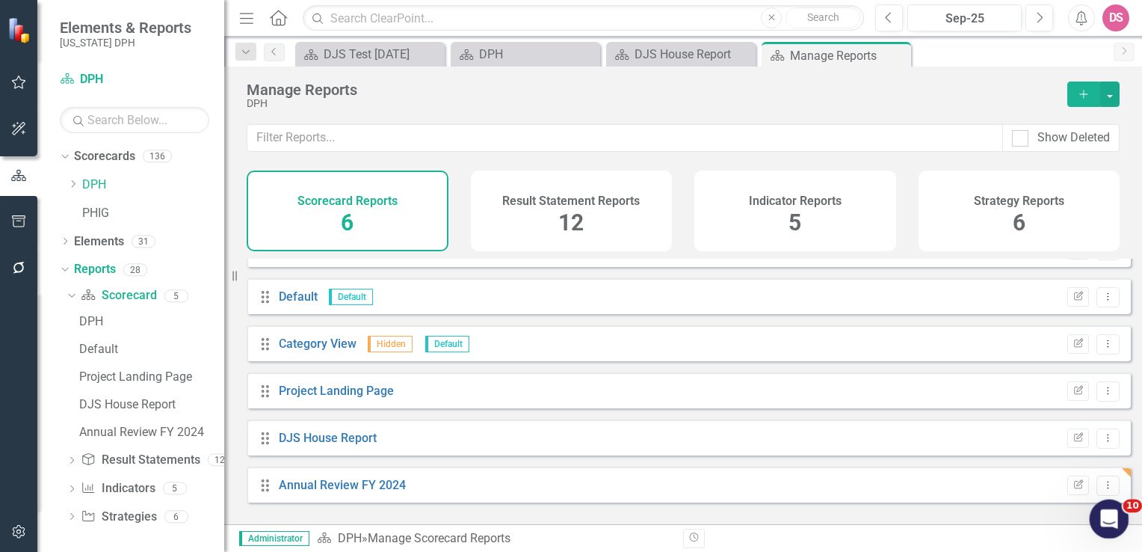
click at [1105, 513] on icon "Open Intercom Messenger" at bounding box center [1107, 517] width 25 height 25
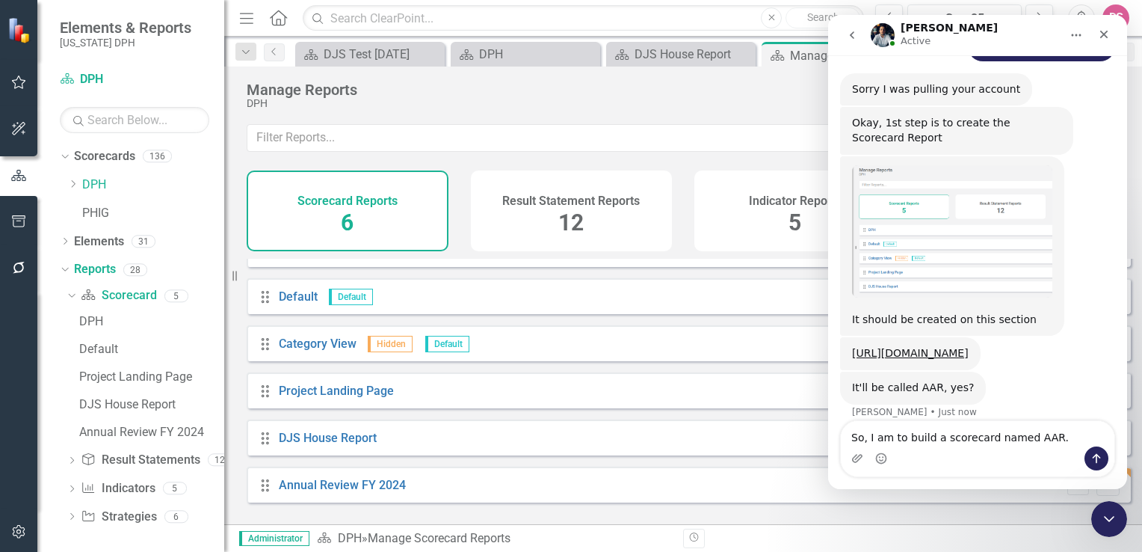
scroll to position [848, 0]
type textarea "S"
type textarea "Ok, I just built it"
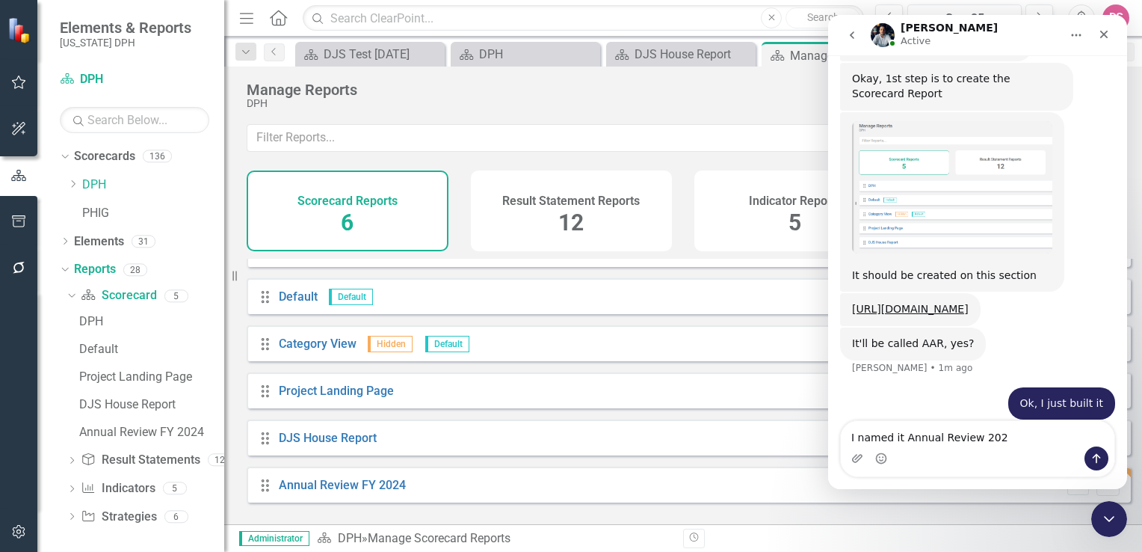
type textarea "I named it Annual Review 2024"
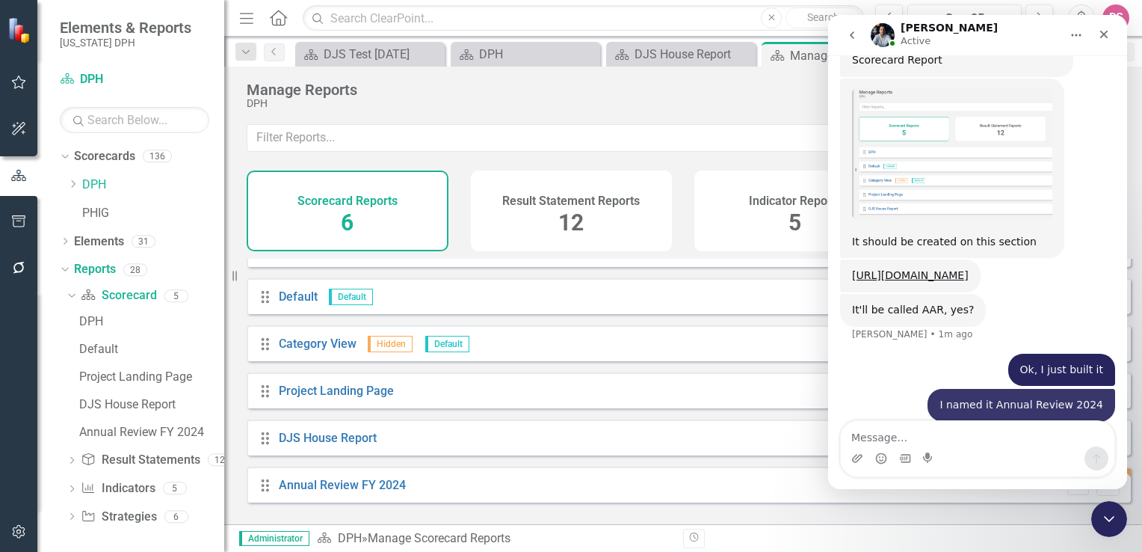
scroll to position [927, 0]
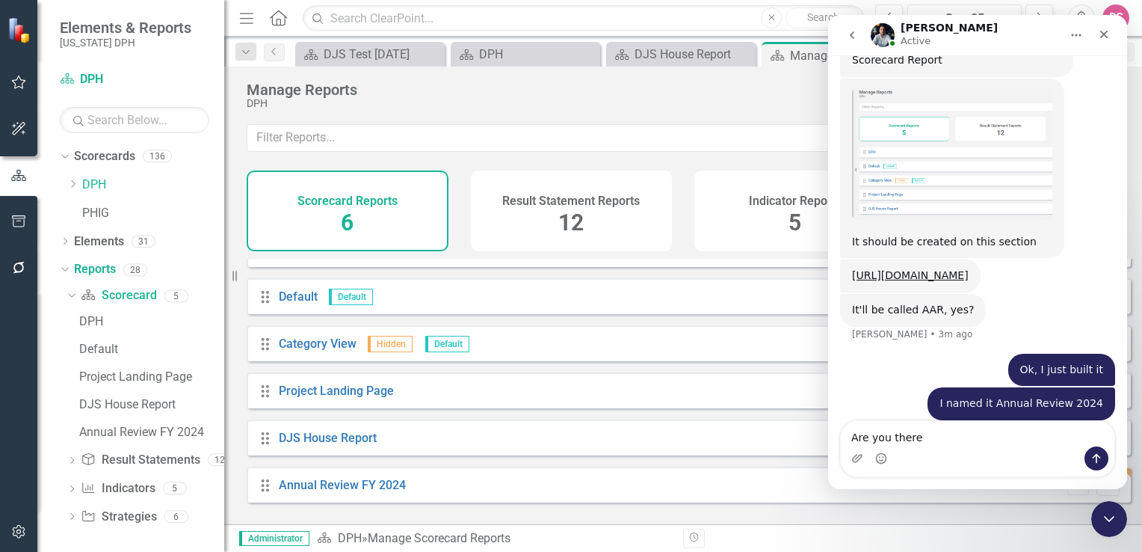
type textarea "Are you there?"
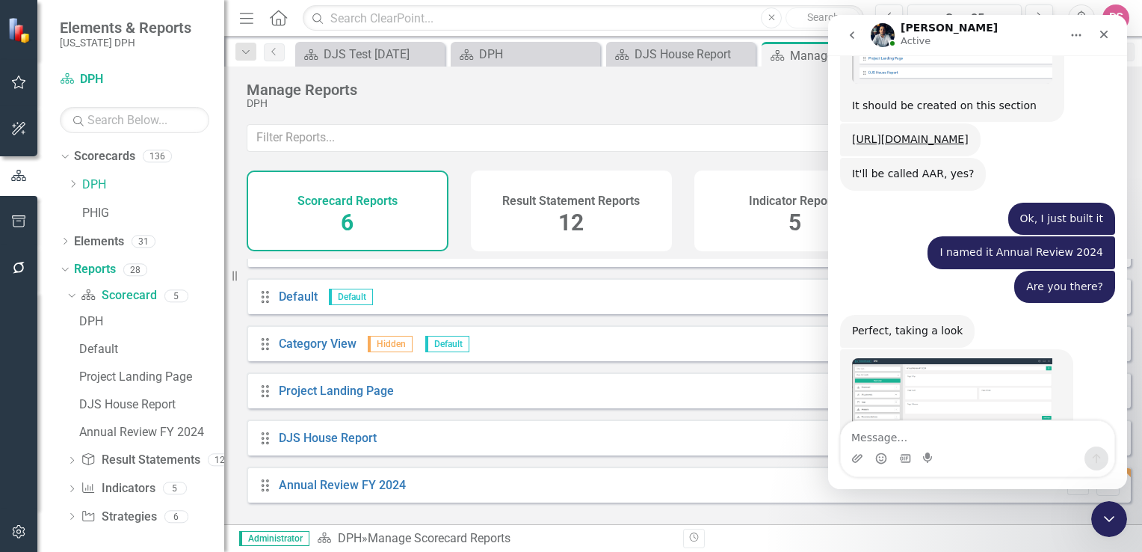
scroll to position [1154, 0]
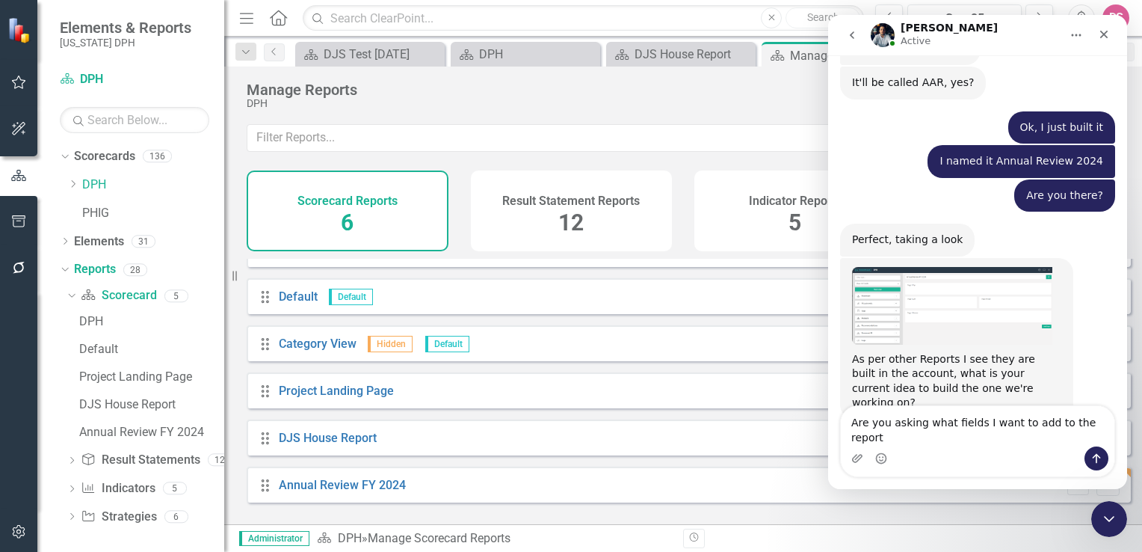
type textarea "Are you asking what fields I want to add to the report?"
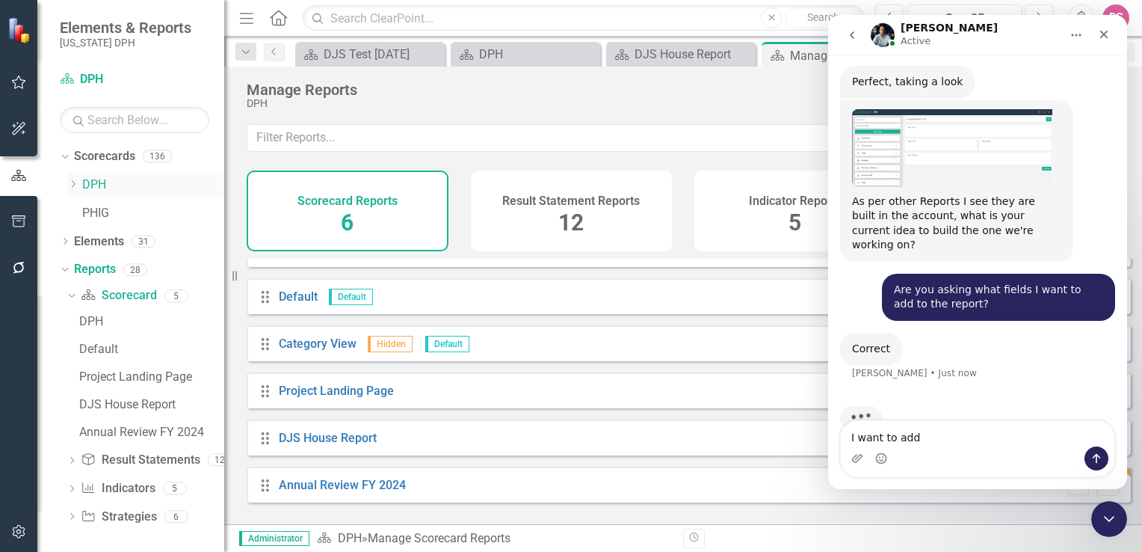
scroll to position [1315, 0]
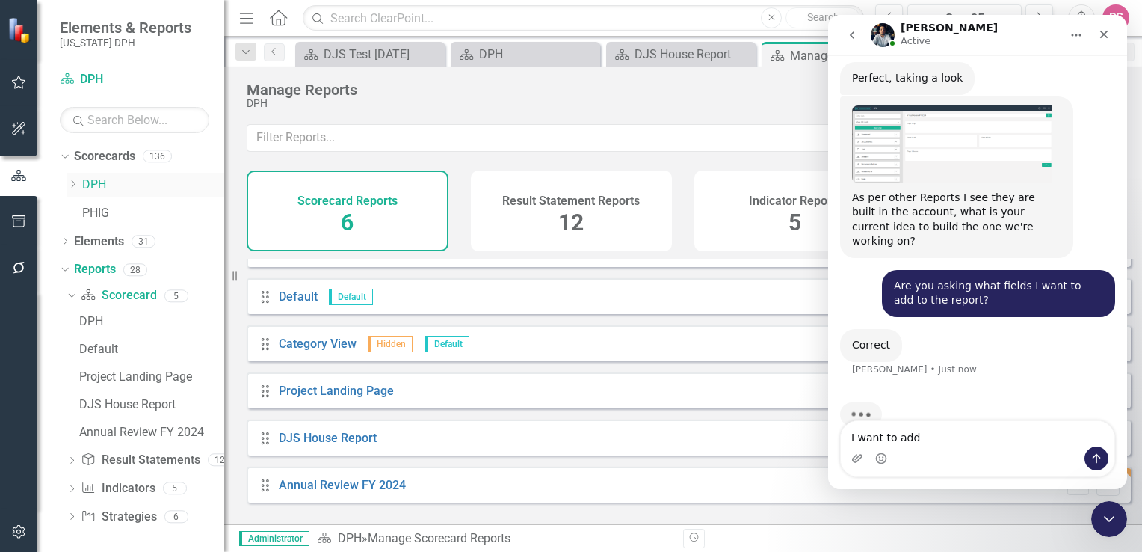
click at [75, 187] on icon "Dropdown" at bounding box center [72, 183] width 11 height 9
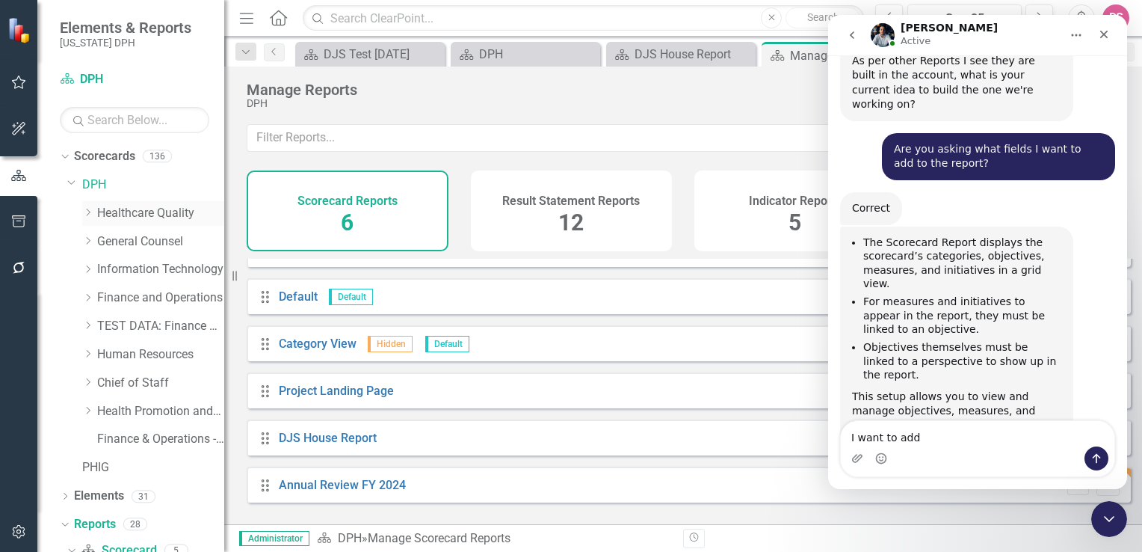
scroll to position [1477, 0]
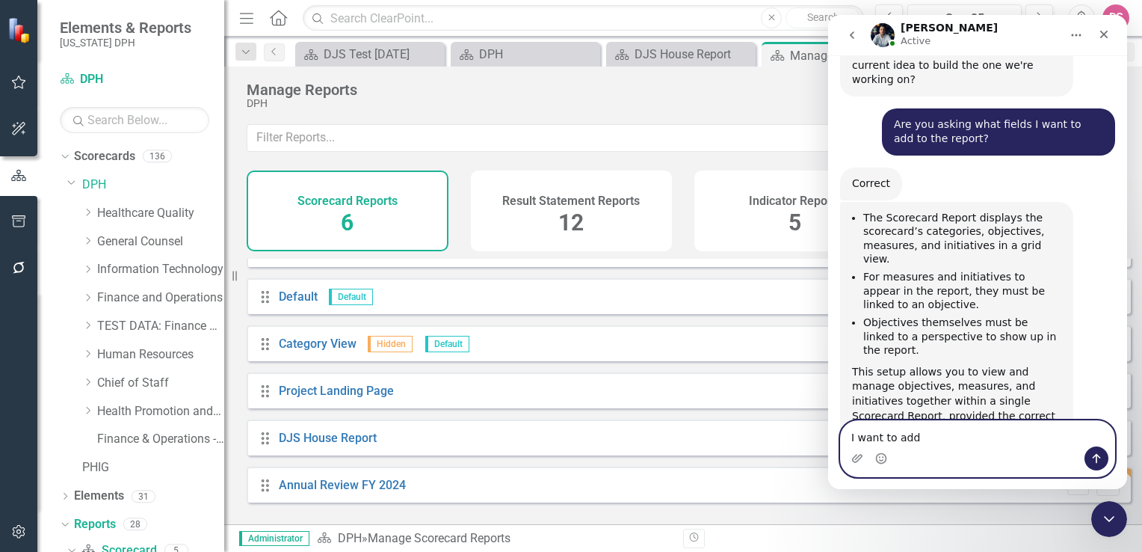
click at [932, 435] on textarea "I want to add" at bounding box center [978, 433] width 274 height 25
type textarea "I"
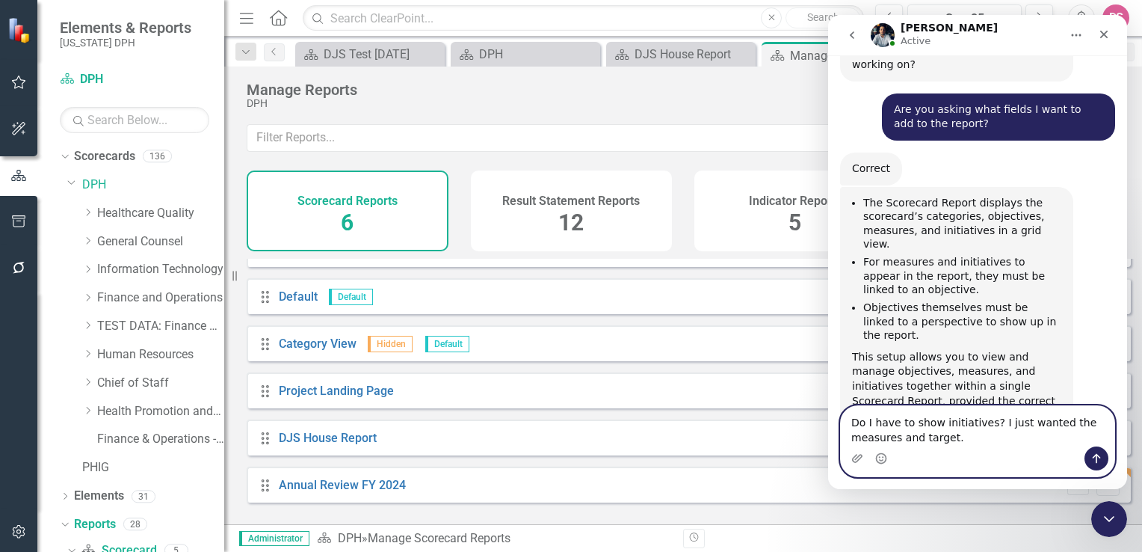
type textarea "Do I have to show initiatives? I just wanted the measures and target."
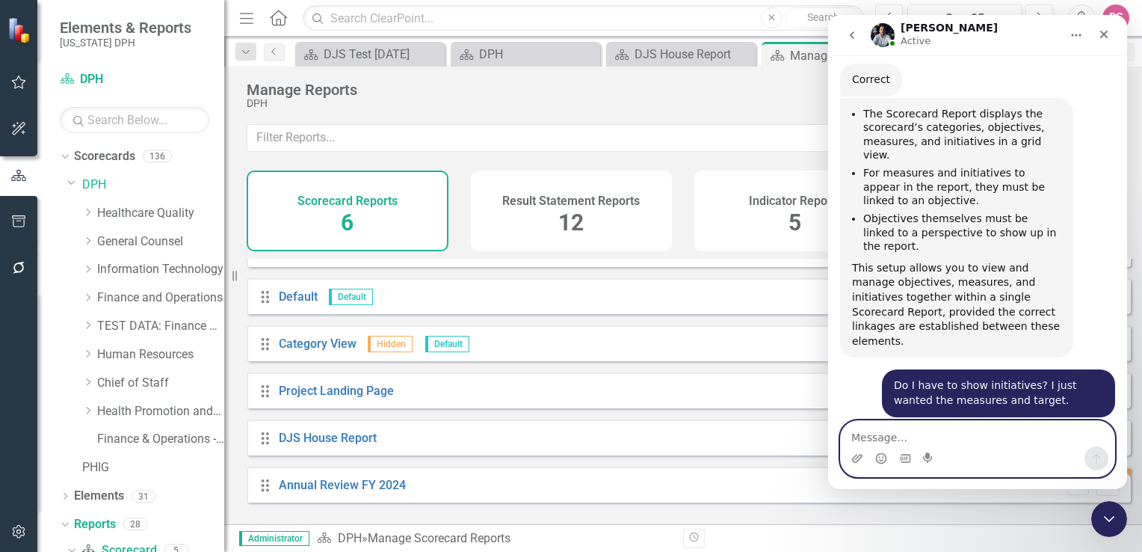
scroll to position [1580, 0]
type textarea "S"
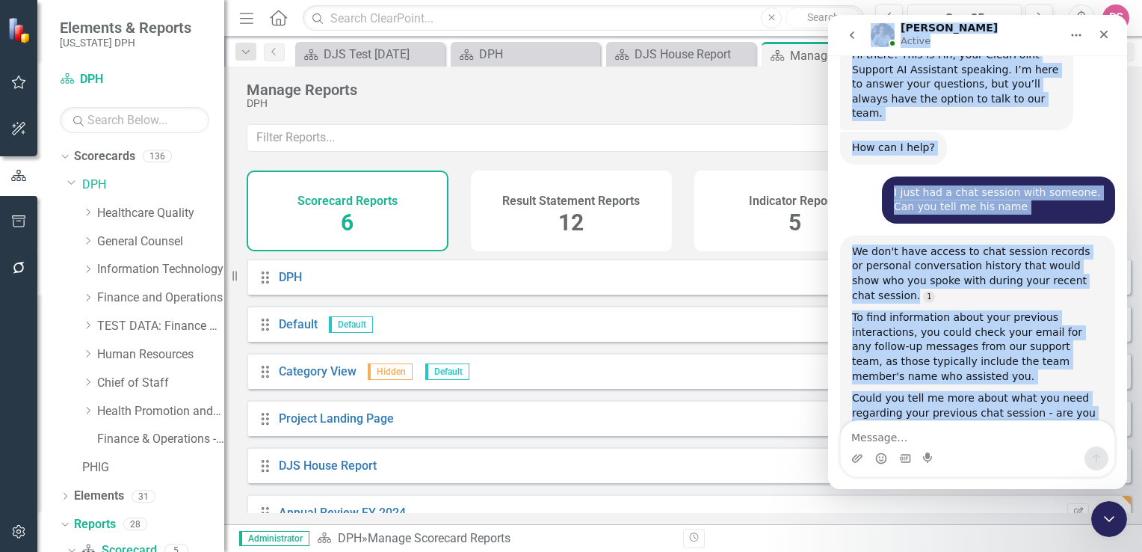
scroll to position [0, 0]
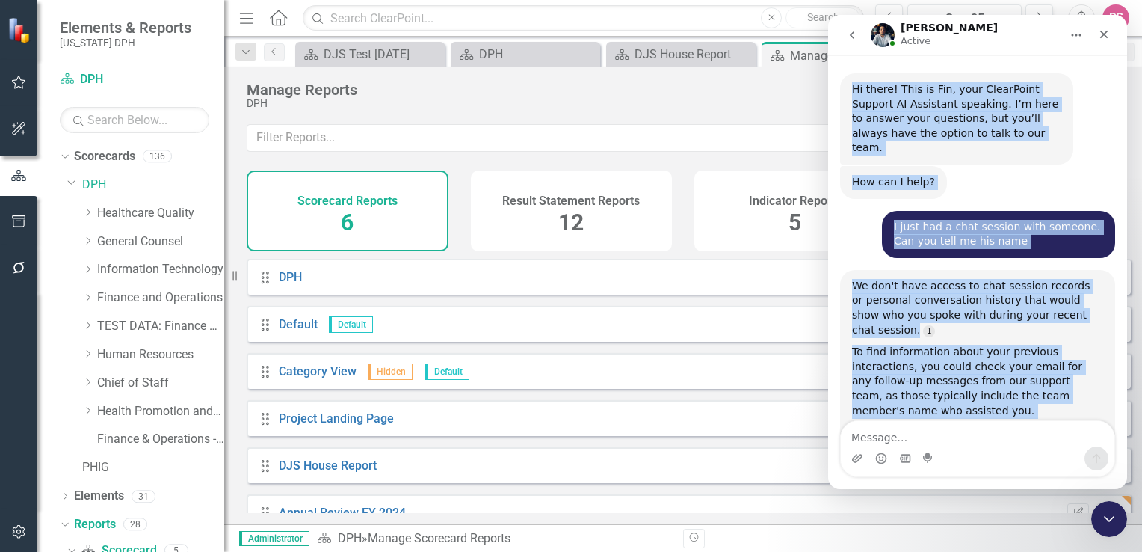
drag, startPoint x: 923, startPoint y: 268, endPoint x: 847, endPoint y: 76, distance: 206.7
copy div "Lo ipsum! Dolo si Ame, cons AdipiScing Elitsed DO Eiusmodte incididu. U’l etdo …"
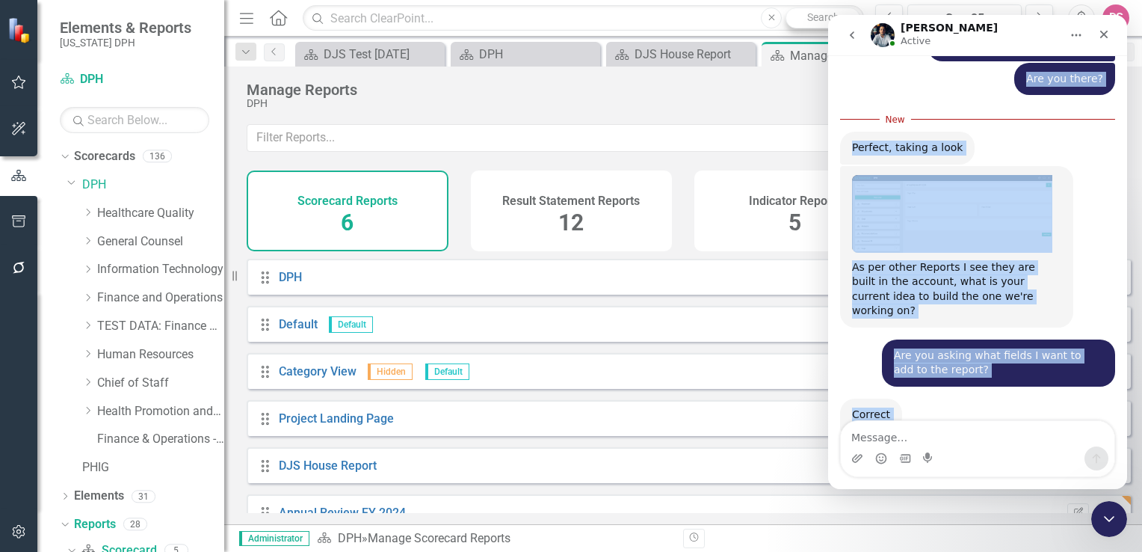
scroll to position [1653, 0]
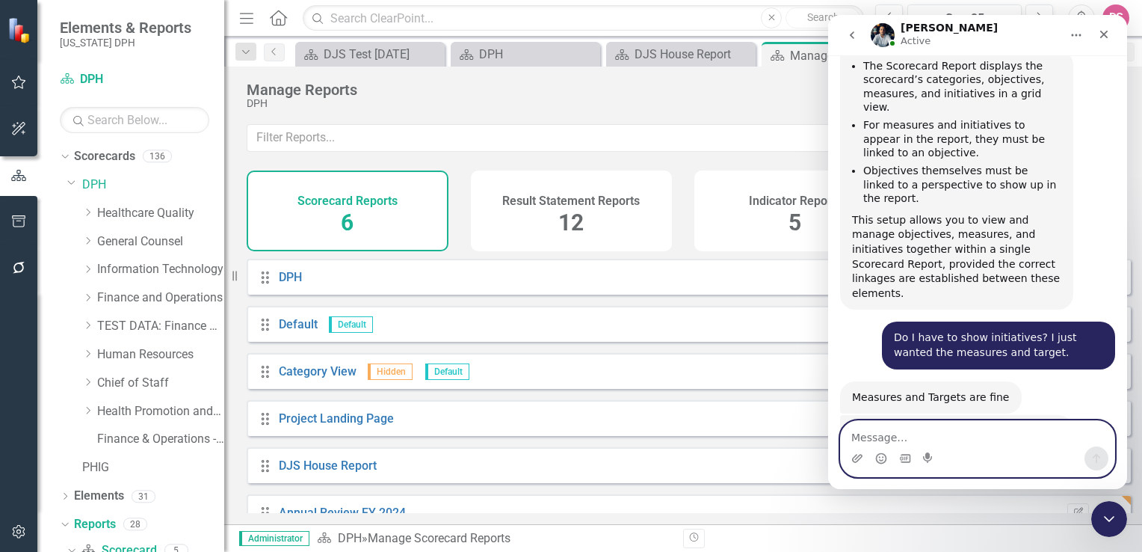
click at [885, 431] on textarea "Message…" at bounding box center [978, 433] width 274 height 25
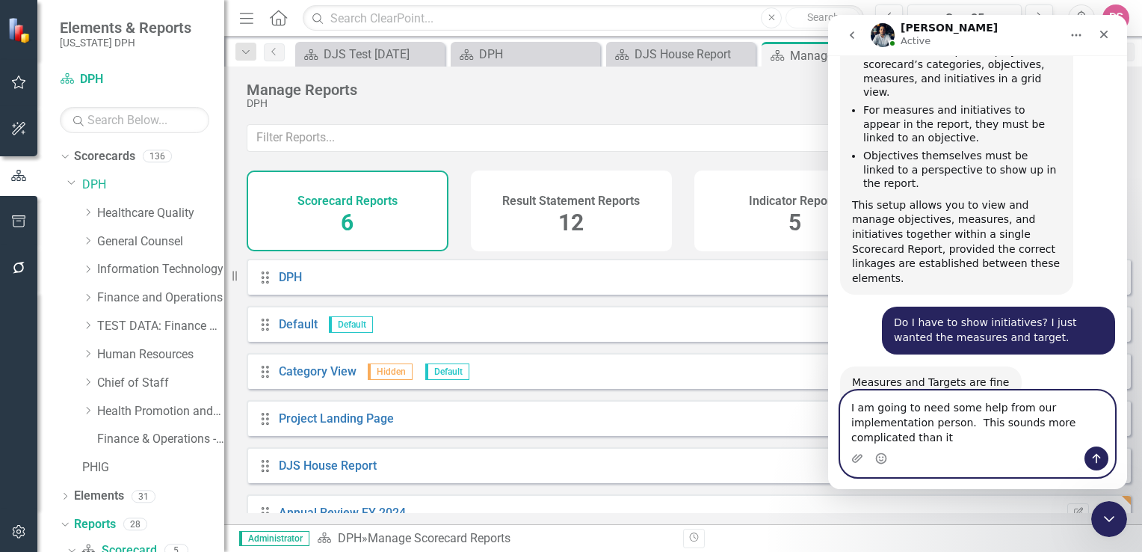
scroll to position [1683, 0]
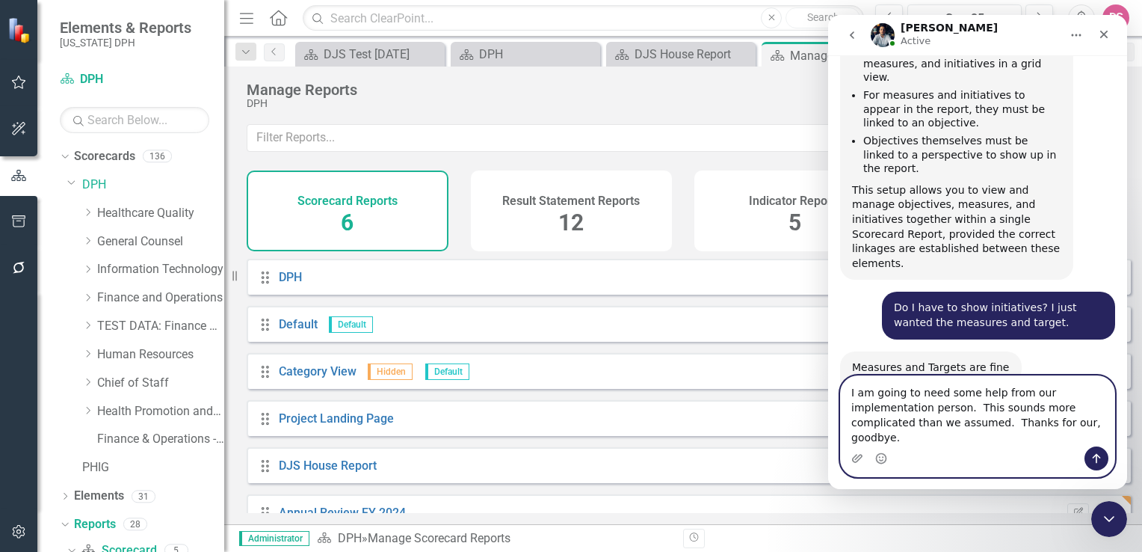
type textarea "I am going to need some help from our implementation person. This sounds more c…"
click at [1096, 460] on icon "Send a message…" at bounding box center [1097, 459] width 8 height 10
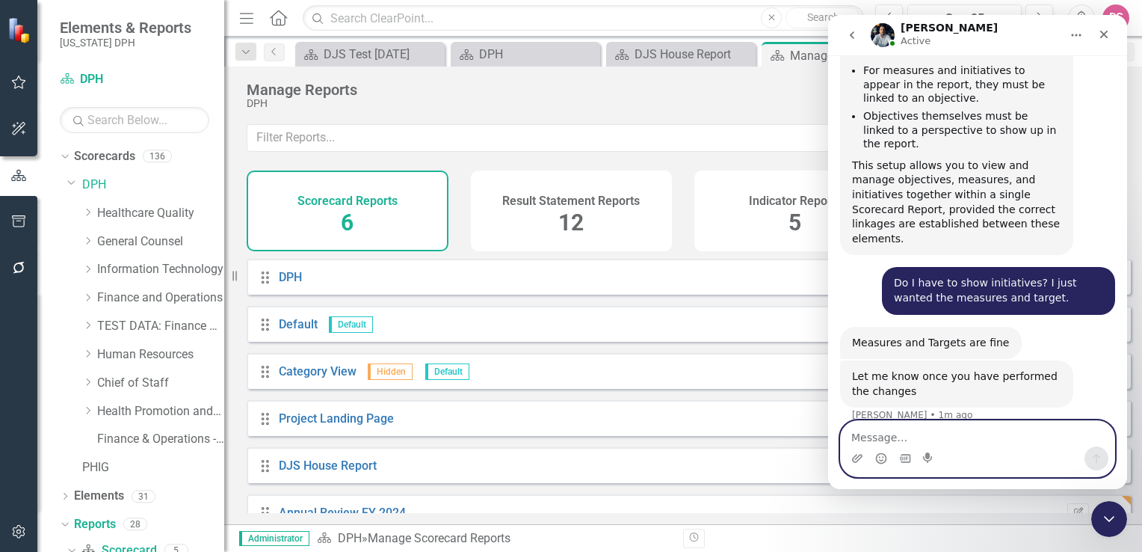
scroll to position [1718, 0]
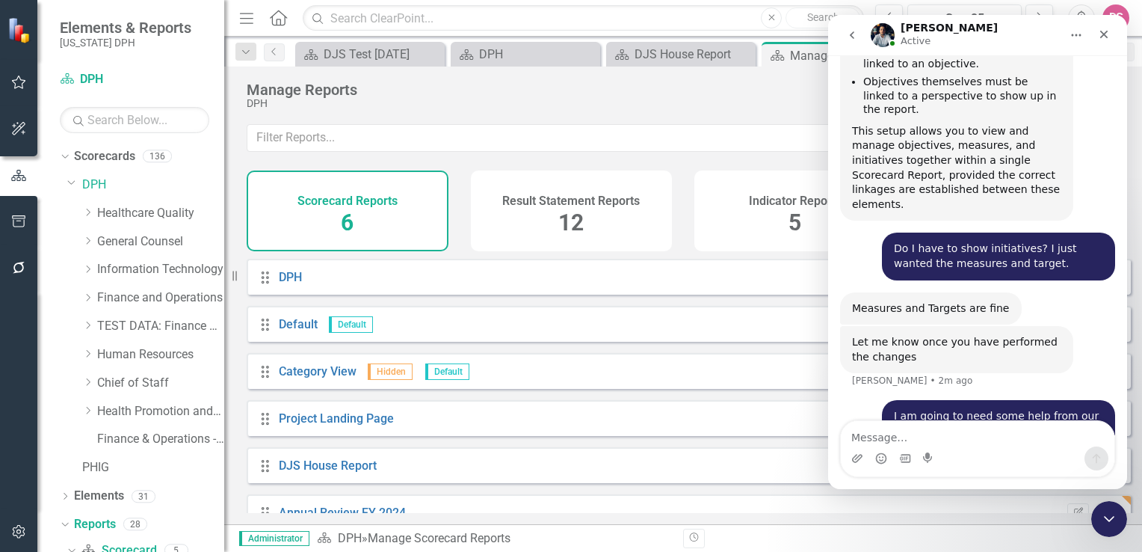
drag, startPoint x: 897, startPoint y: 1, endPoint x: 687, endPoint y: 101, distance: 232.4
click at [687, 101] on div "DPH" at bounding box center [650, 103] width 806 height 11
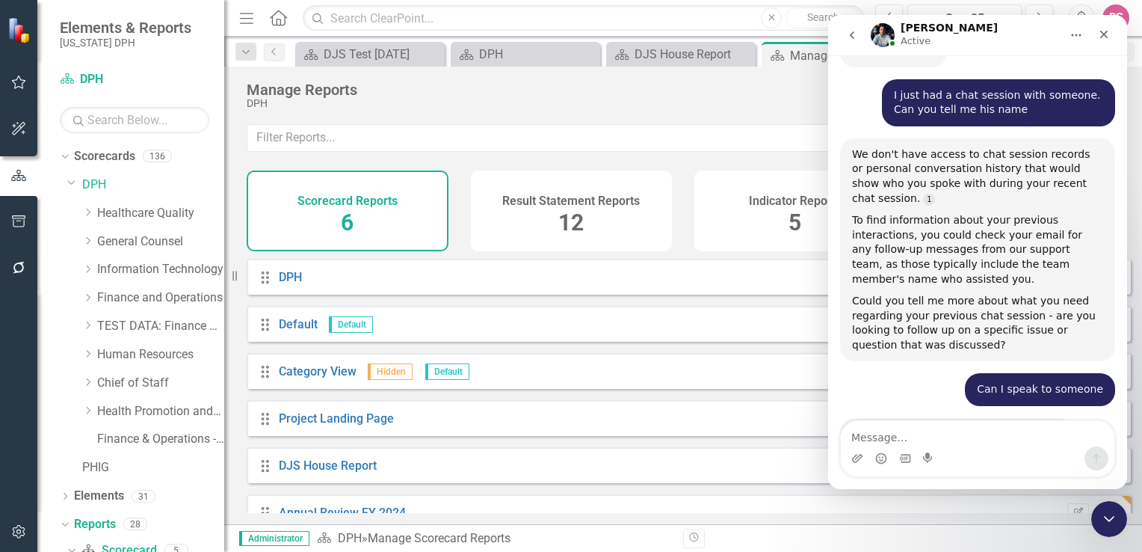
scroll to position [0, 0]
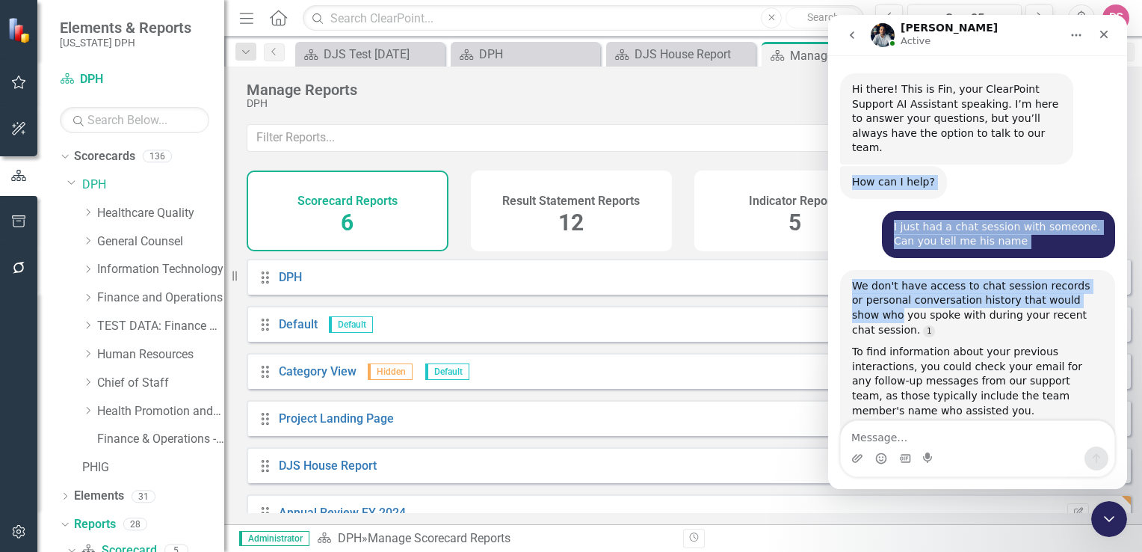
drag, startPoint x: 1117, startPoint y: 94, endPoint x: 1144, endPoint y: 283, distance: 190.2
click at [1127, 283] on html "[PERSON_NAME] Active Hi there! This is Fin, your ClearPoint Support AI Assistan…" at bounding box center [977, 252] width 299 height 474
click at [863, 233] on div "I just had a chat session with someone. Can you tell me his name [PERSON_NAME] …" at bounding box center [977, 240] width 275 height 59
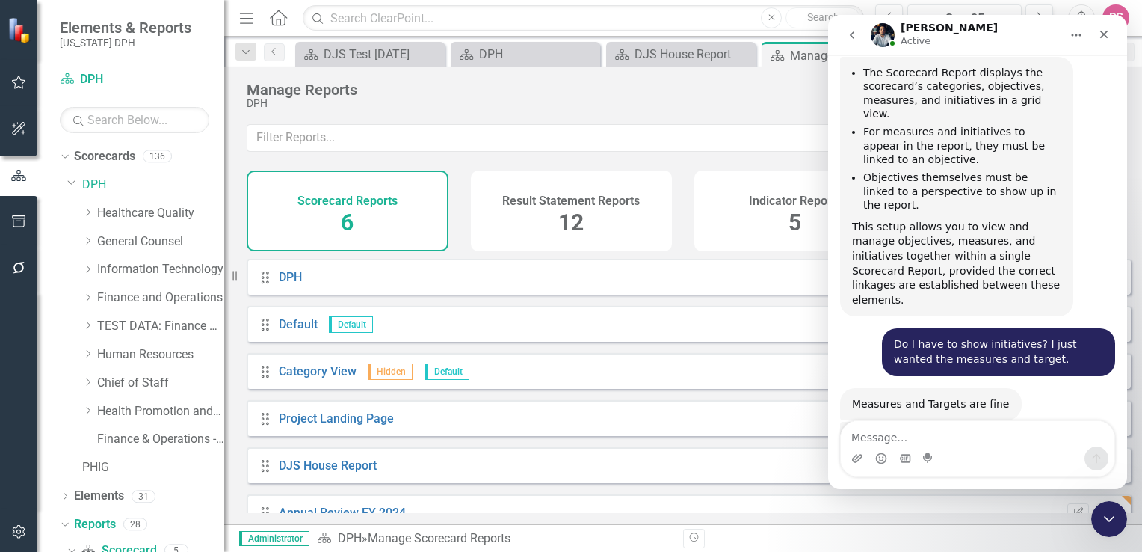
scroll to position [1718, 0]
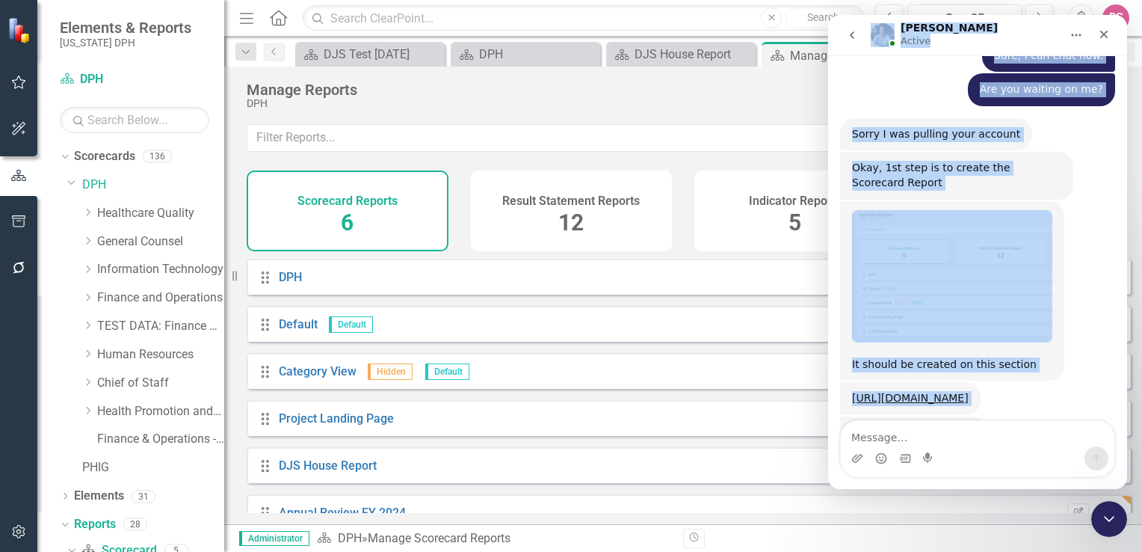
scroll to position [0, 0]
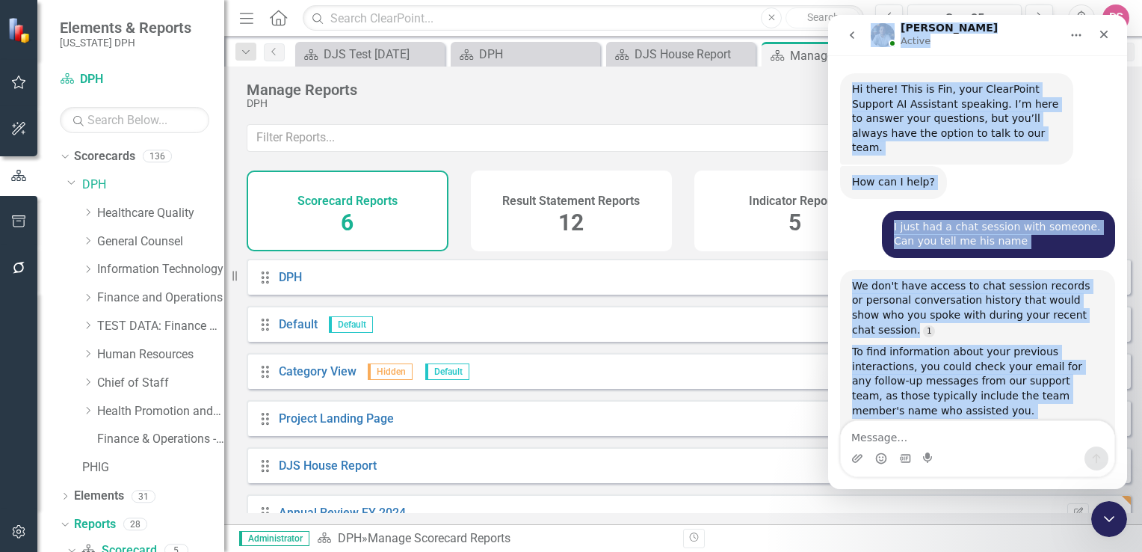
drag, startPoint x: 949, startPoint y: 385, endPoint x: 850, endPoint y: -31, distance: 427.3
click at [850, 15] on html "[PERSON_NAME] Active Hi there! This is Fin, your ClearPoint Support AI Assistan…" at bounding box center [977, 252] width 299 height 474
copy div "Loremi Dolors Am conse! Adip el Sed, doei TempoRinci Utlabor ET Doloremag aliqu…"
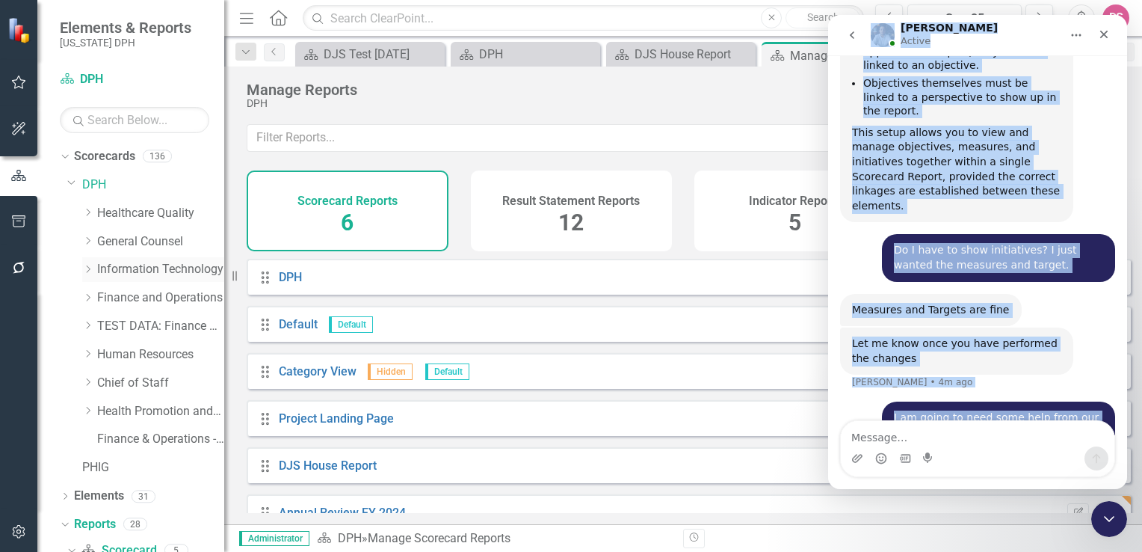
scroll to position [1718, 0]
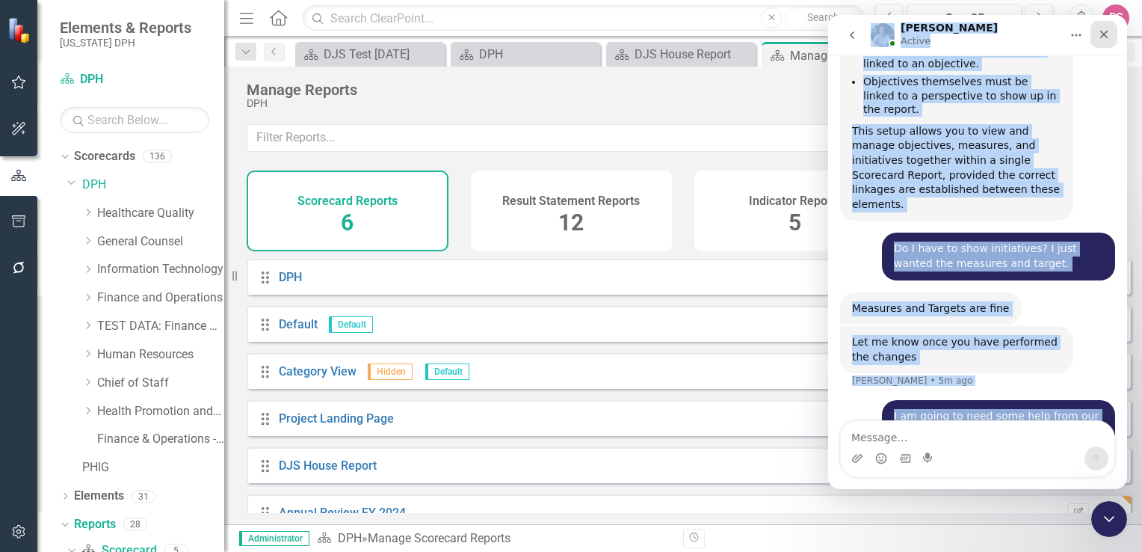
click at [1103, 37] on icon "Close" at bounding box center [1104, 34] width 12 height 12
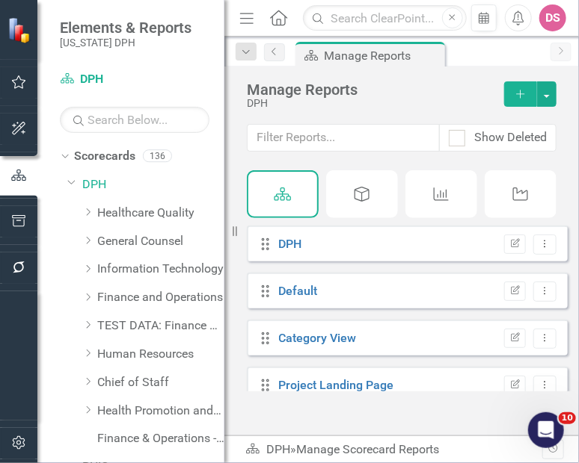
scroll to position [1806, 0]
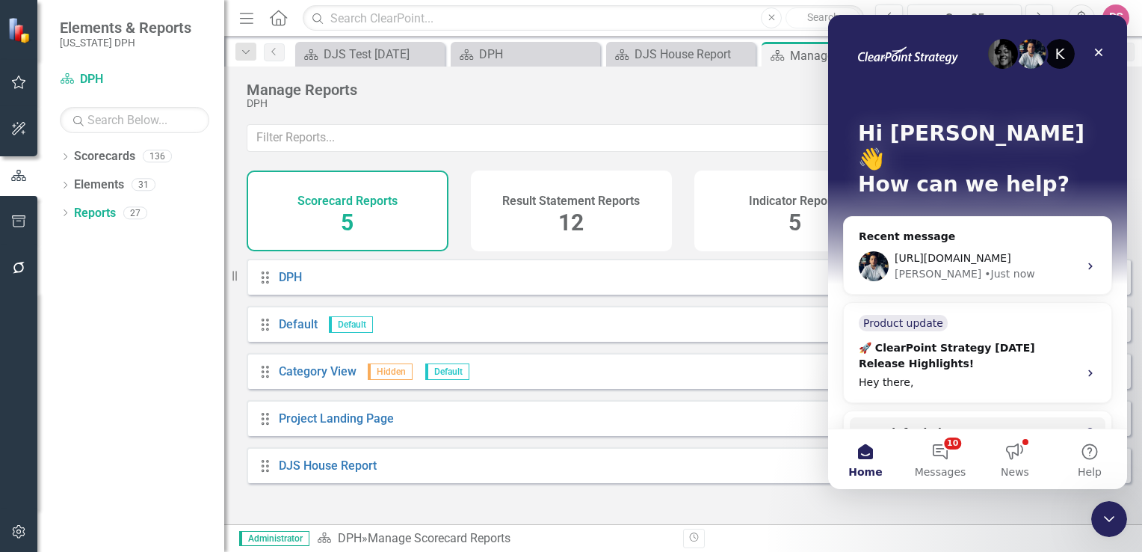
click at [371, 202] on h4 "Scorecard Reports" at bounding box center [347, 200] width 100 height 13
click at [1109, 514] on icon "Close Intercom Messenger" at bounding box center [1107, 516] width 18 height 18
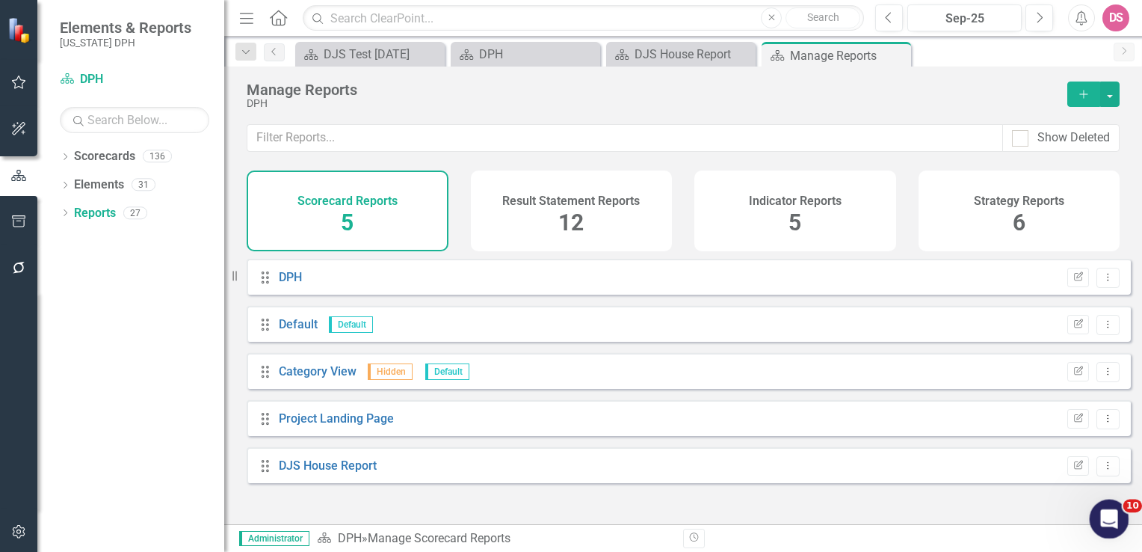
click at [1109, 514] on icon "Open Intercom Messenger" at bounding box center [1107, 517] width 25 height 25
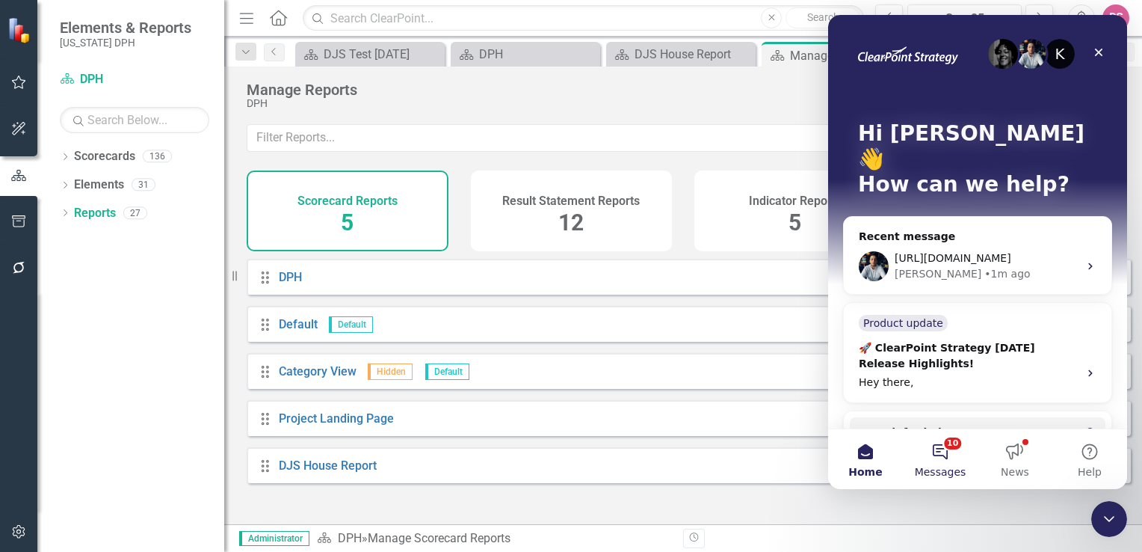
click at [948, 456] on button "10 Messages" at bounding box center [940, 459] width 75 height 60
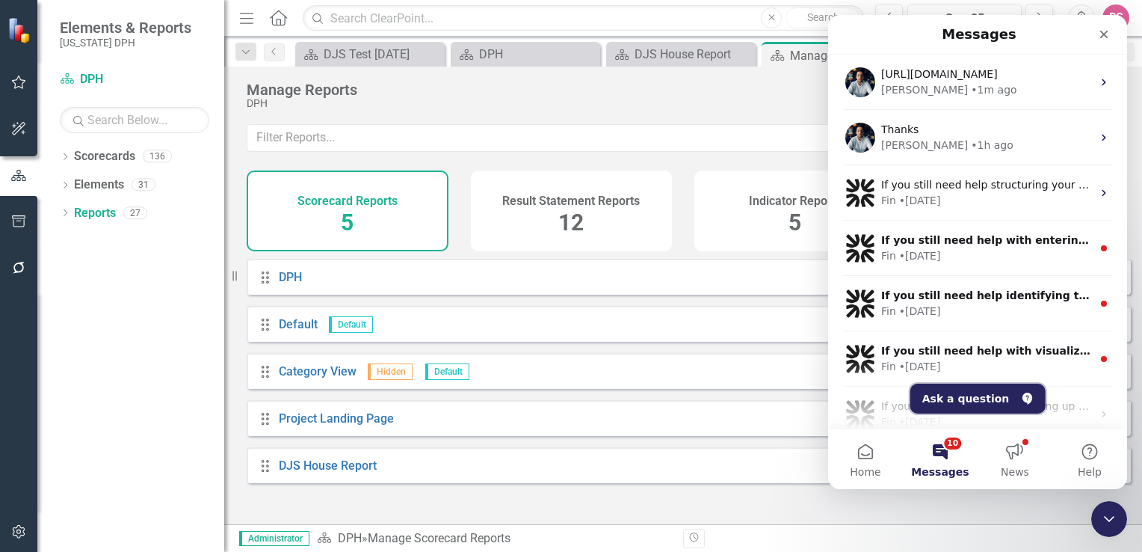
click at [952, 399] on button "Ask a question" at bounding box center [977, 398] width 135 height 30
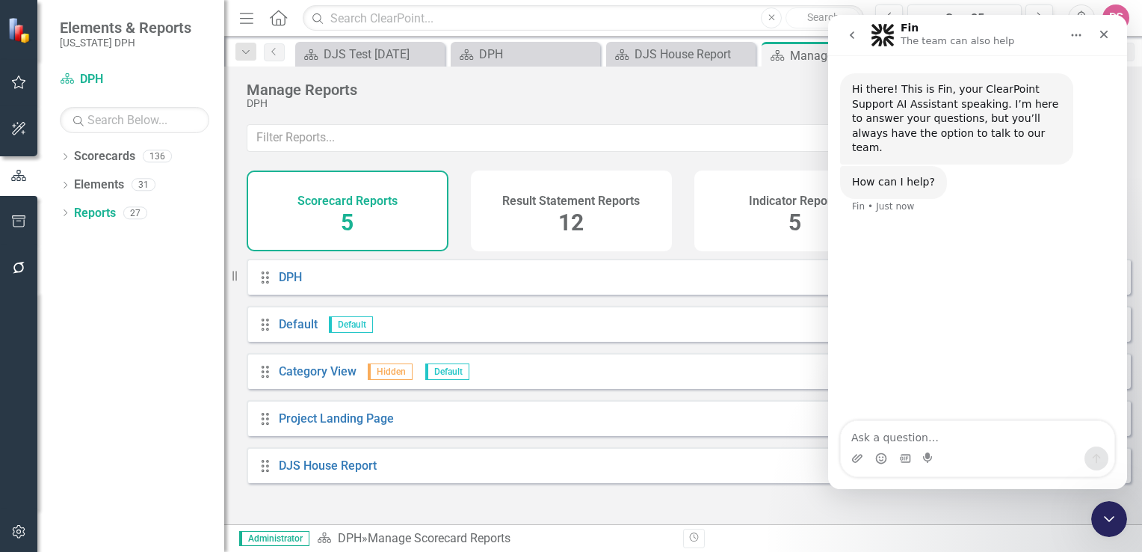
click at [1079, 32] on icon "Home" at bounding box center [1076, 35] width 12 height 12
click at [1107, 519] on icon "Close Intercom Messenger" at bounding box center [1107, 516] width 18 height 18
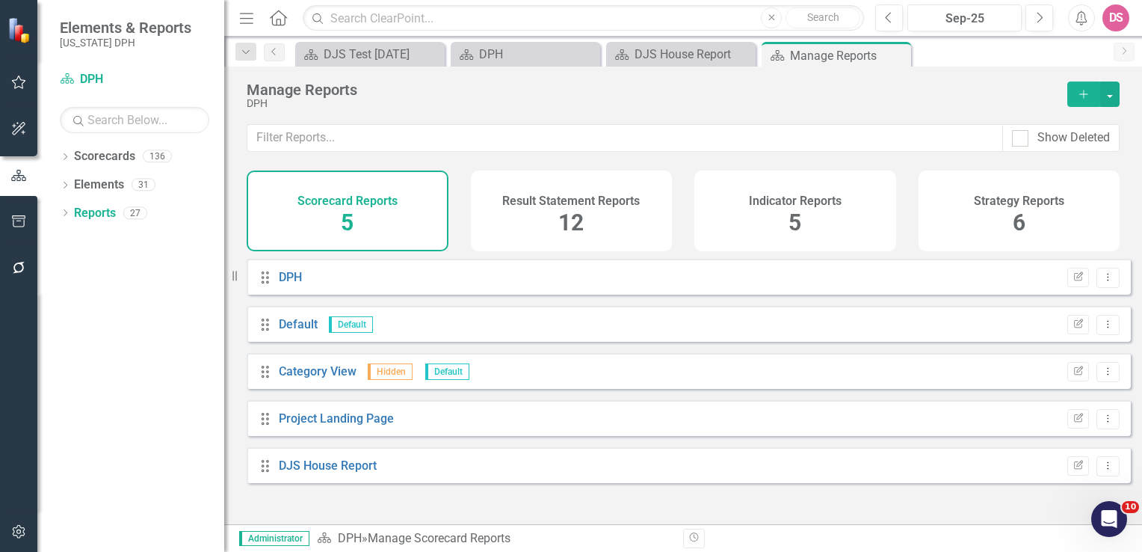
click at [338, 194] on h4 "Scorecard Reports" at bounding box center [347, 200] width 100 height 13
click at [1082, 100] on button "Add" at bounding box center [1083, 93] width 33 height 25
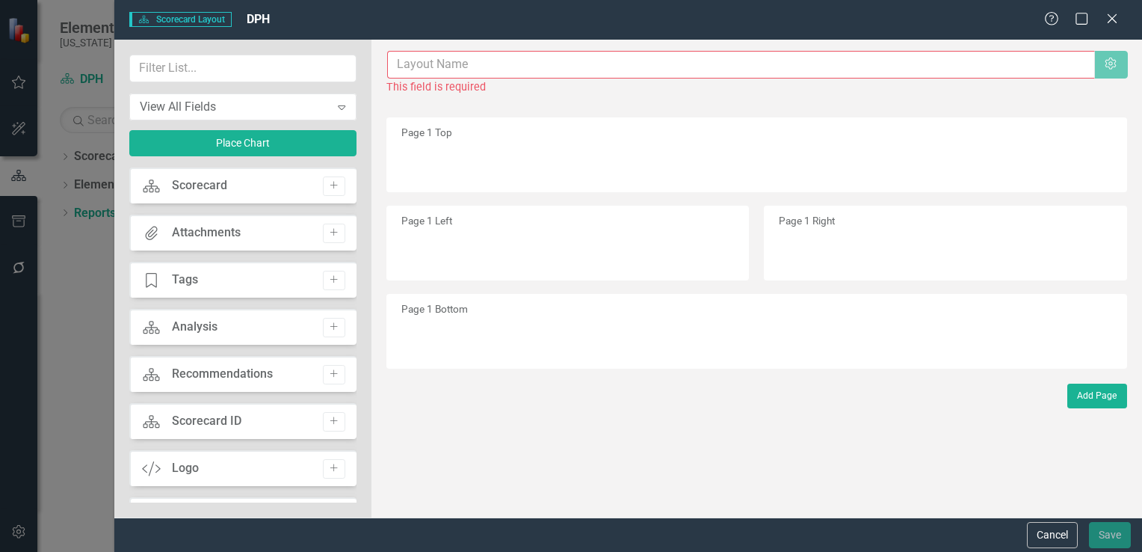
click at [466, 62] on input "text" at bounding box center [741, 65] width 708 height 28
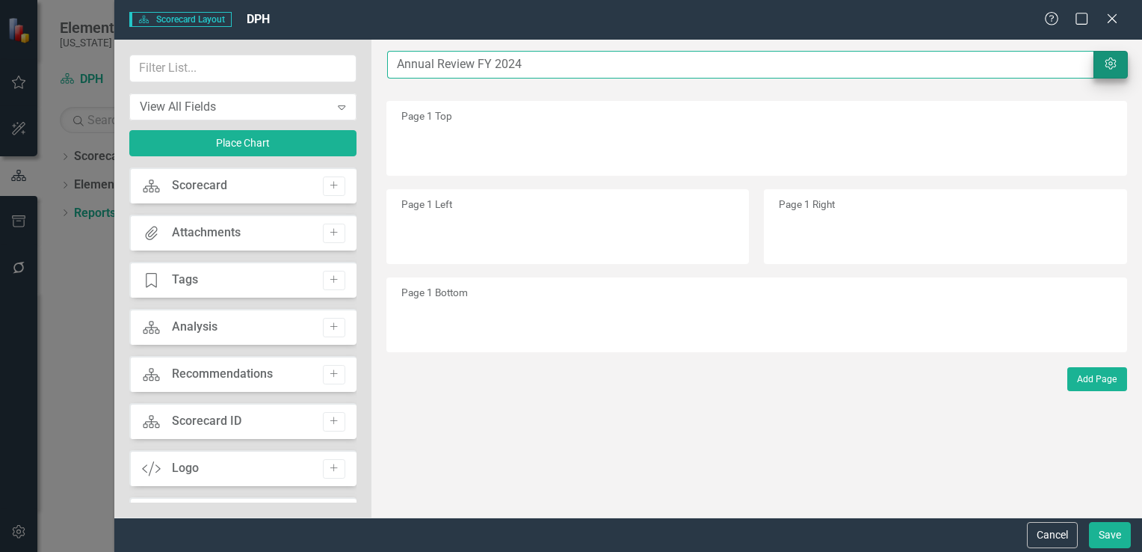
type input "Annual Review FY 2024"
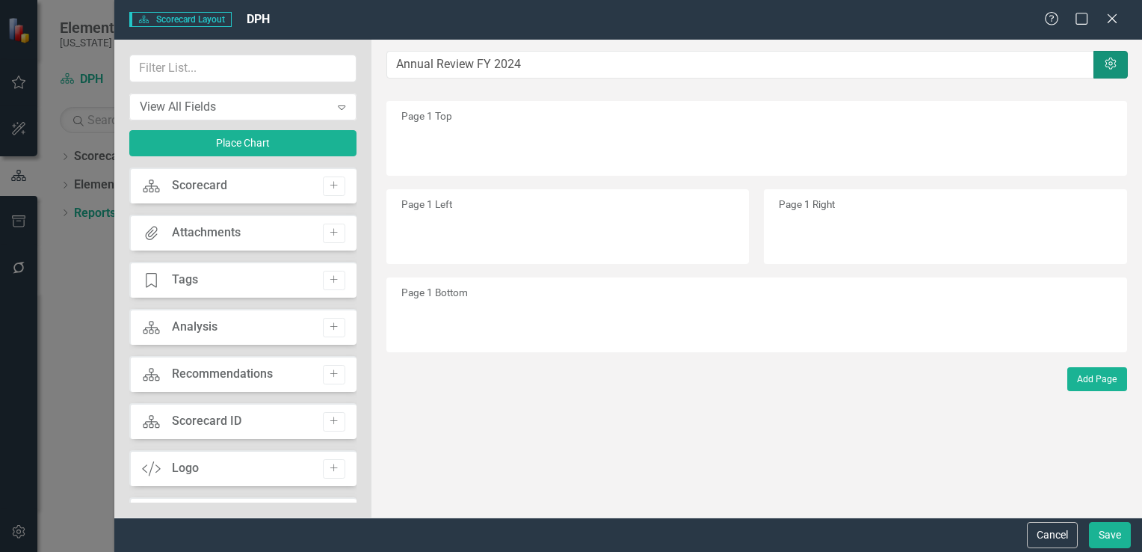
click at [1114, 64] on icon "Settings" at bounding box center [1110, 64] width 15 height 12
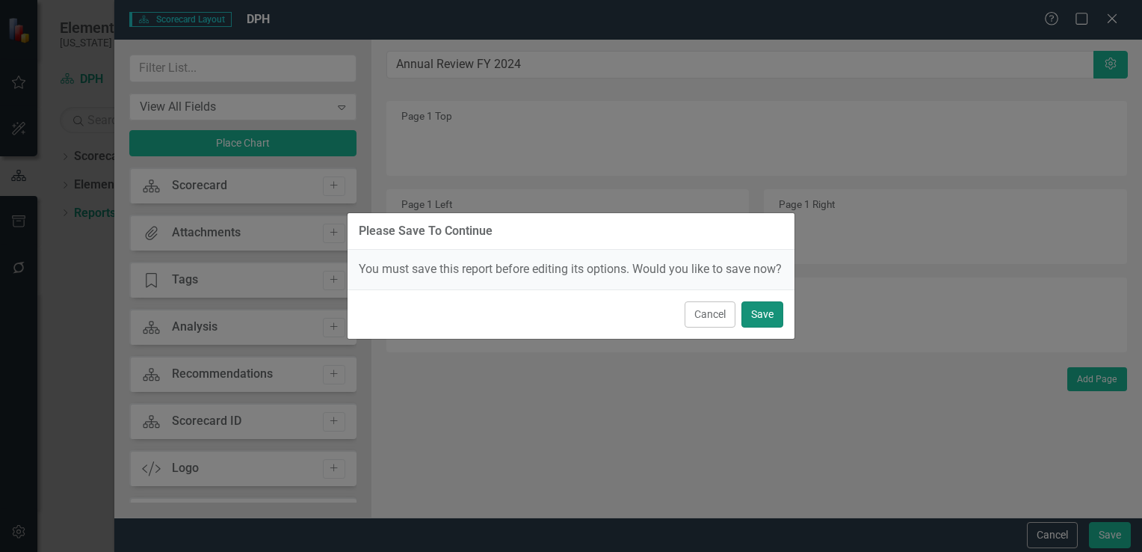
click at [756, 321] on button "Save" at bounding box center [762, 314] width 42 height 26
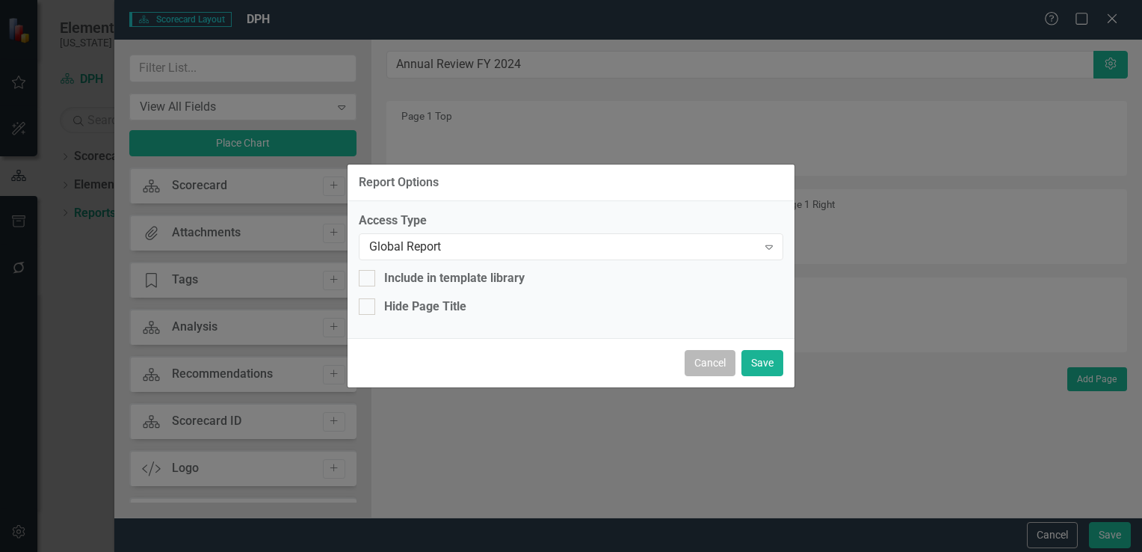
click at [718, 366] on button "Cancel" at bounding box center [710, 363] width 51 height 26
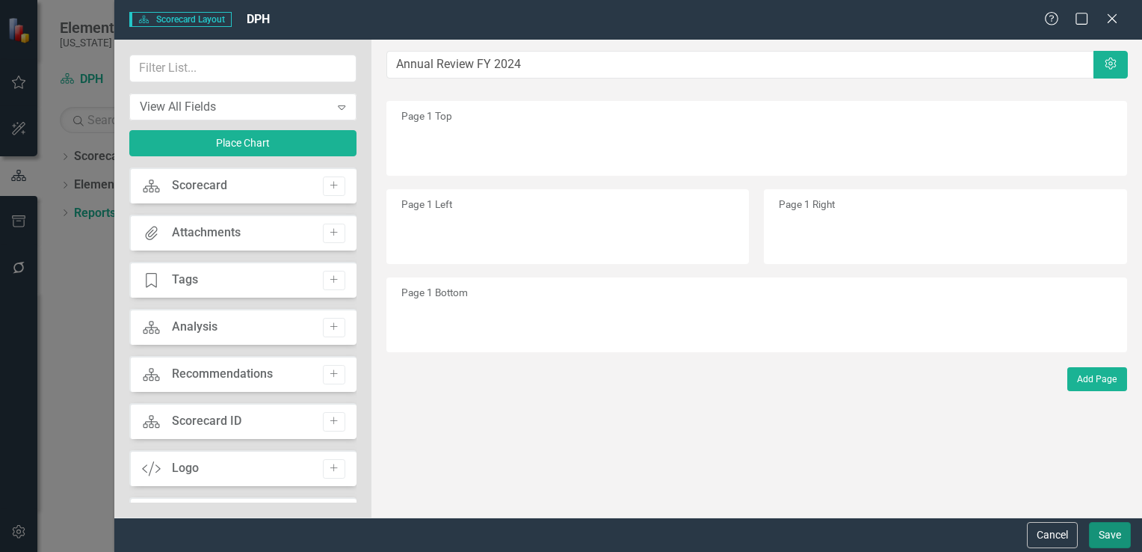
click at [1114, 540] on button "Save" at bounding box center [1110, 535] width 42 height 26
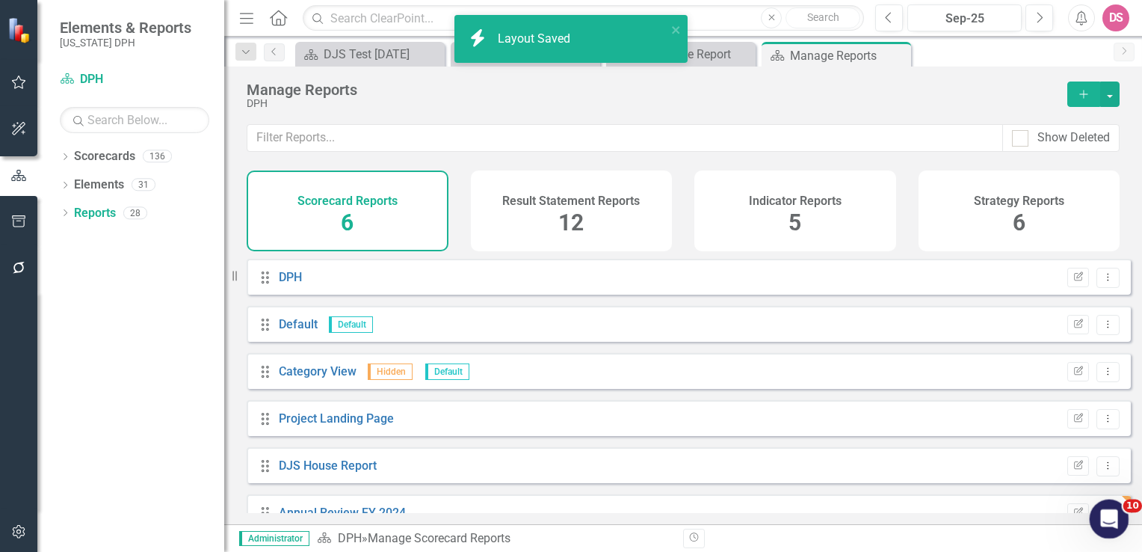
click at [1109, 530] on div "Open Intercom Messenger" at bounding box center [1106, 516] width 49 height 49
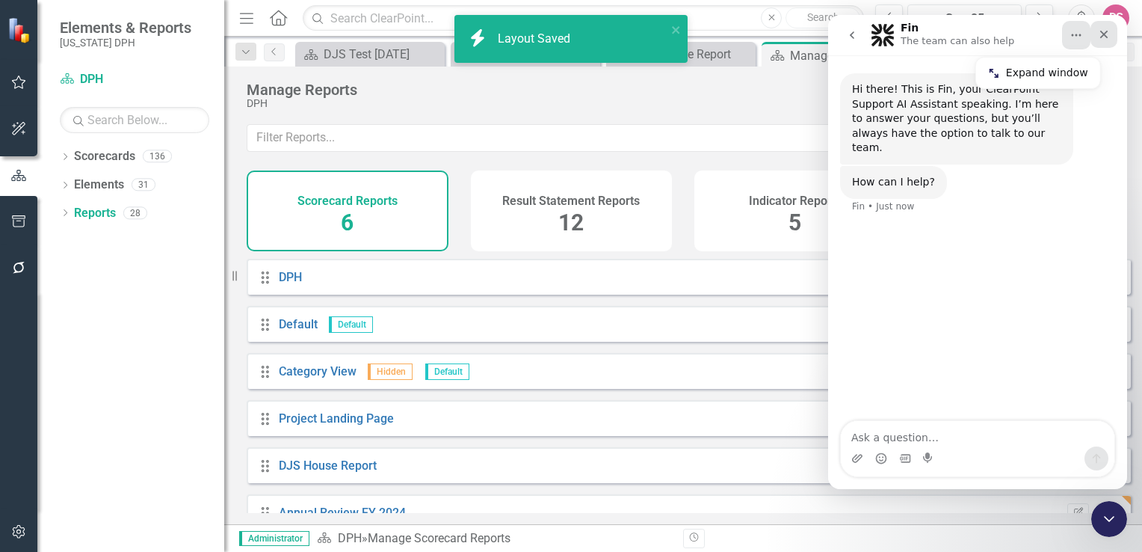
click at [1104, 35] on icon "Close" at bounding box center [1104, 35] width 8 height 8
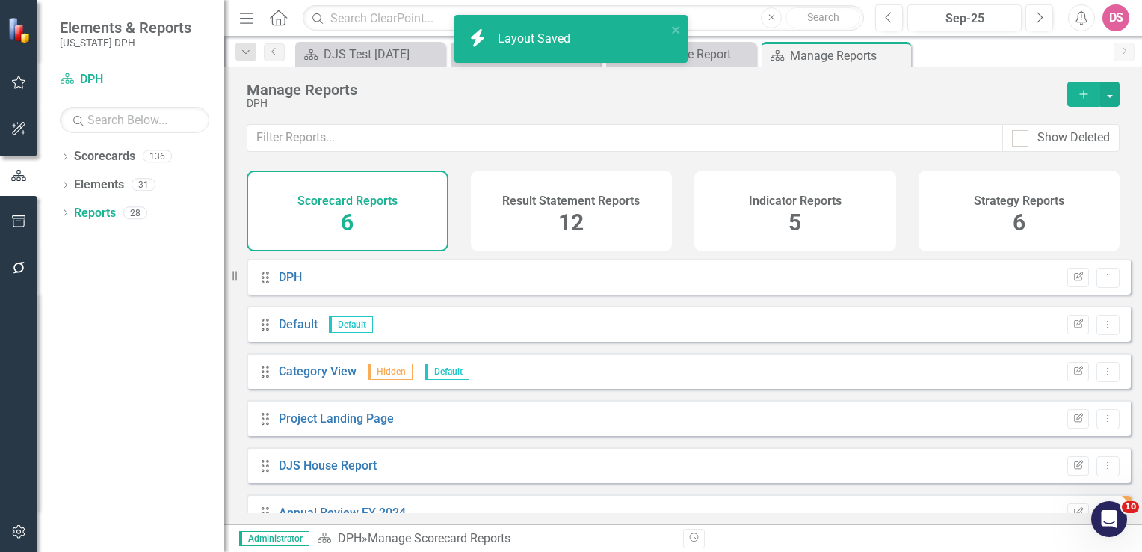
scroll to position [28, 0]
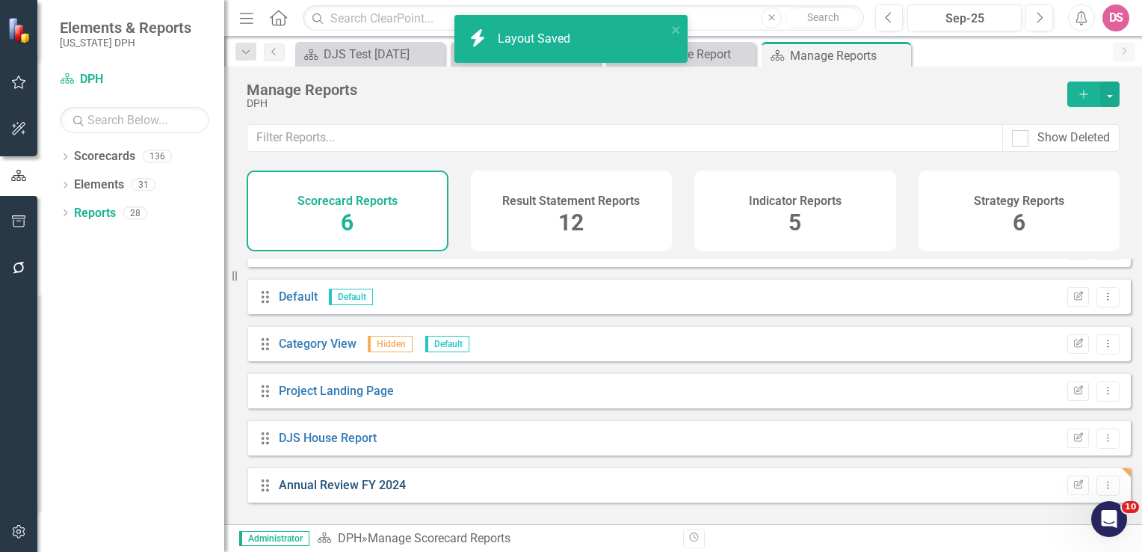
click at [330, 492] on link "Annual Review FY 2024" at bounding box center [342, 485] width 127 height 14
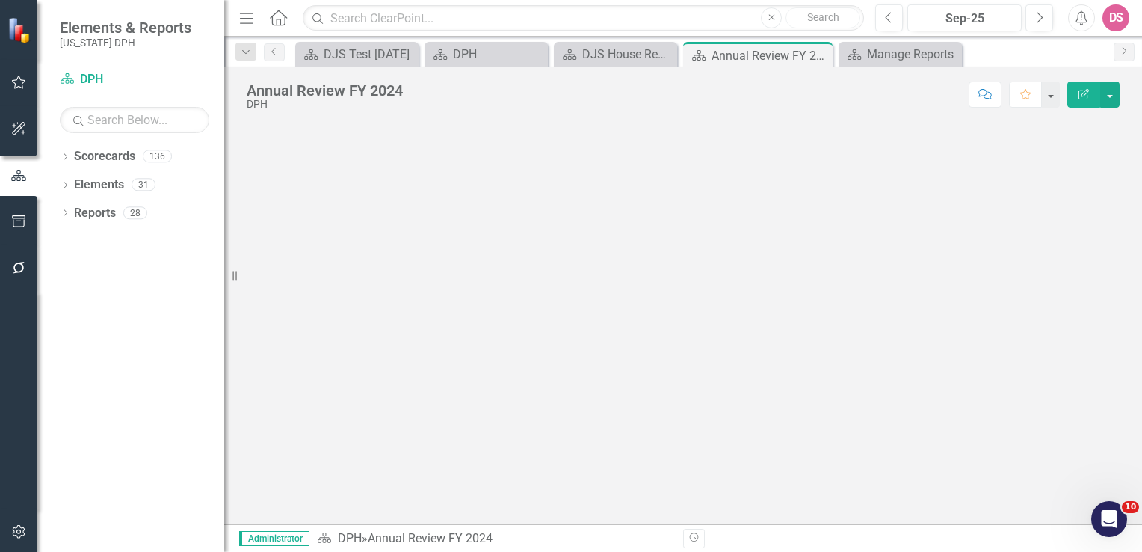
click at [1081, 94] on icon "Edit Report" at bounding box center [1083, 94] width 13 height 10
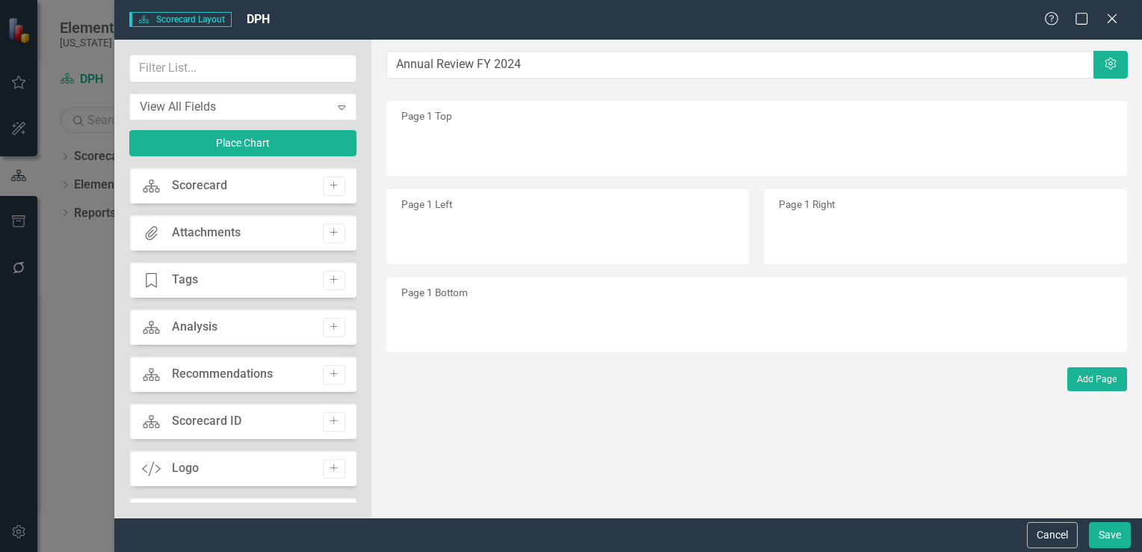
drag, startPoint x: 350, startPoint y: 208, endPoint x: 352, endPoint y: 268, distance: 60.6
click at [352, 268] on div "Scorecard Scorecard Add Attachments Attachments Add Tage Tags Add Scorecard Ana…" at bounding box center [242, 334] width 227 height 335
drag, startPoint x: 362, startPoint y: 217, endPoint x: 357, endPoint y: 333, distance: 116.7
click at [357, 333] on div "View All Fields Expand Place Chart Scorecard Scorecard Add Attachments Attachme…" at bounding box center [242, 279] width 257 height 478
drag, startPoint x: 351, startPoint y: 232, endPoint x: 368, endPoint y: 377, distance: 146.8
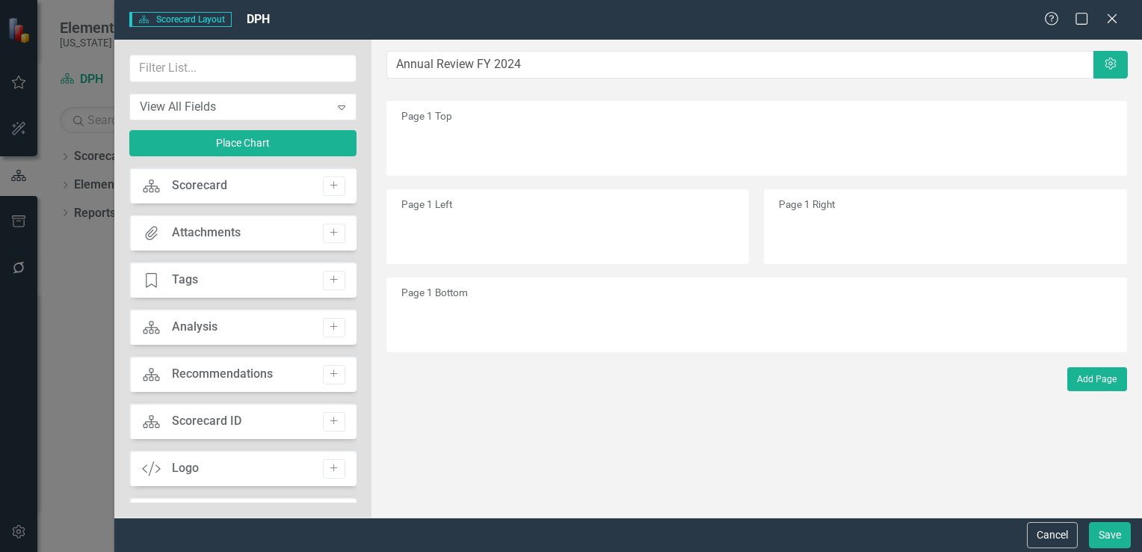
click at [368, 377] on div "View All Fields Expand Place Chart Scorecard Scorecard Add Attachments Attachme…" at bounding box center [242, 279] width 257 height 478
click at [1049, 533] on button "Cancel" at bounding box center [1052, 535] width 51 height 26
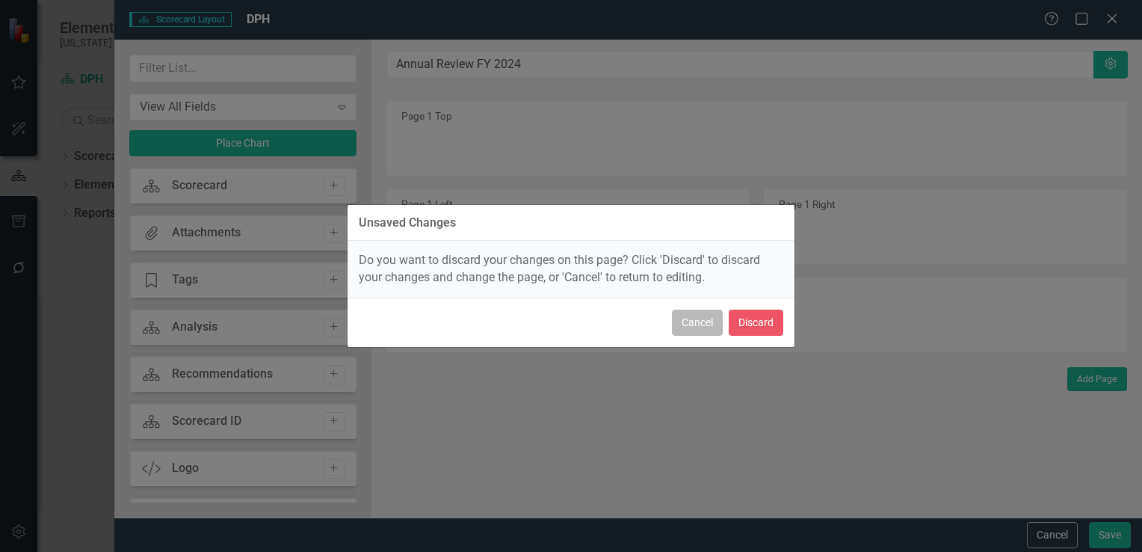
click at [700, 320] on button "Cancel" at bounding box center [697, 322] width 51 height 26
